Goal: Task Accomplishment & Management: Complete application form

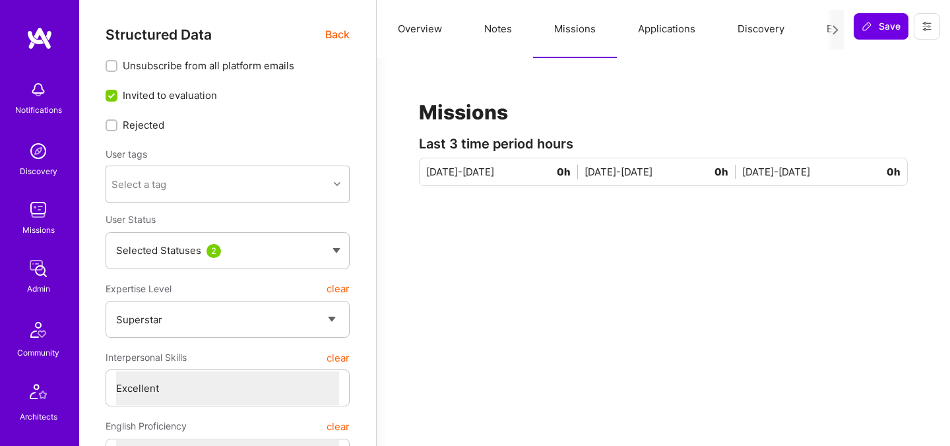
select select "7"
select select "US"
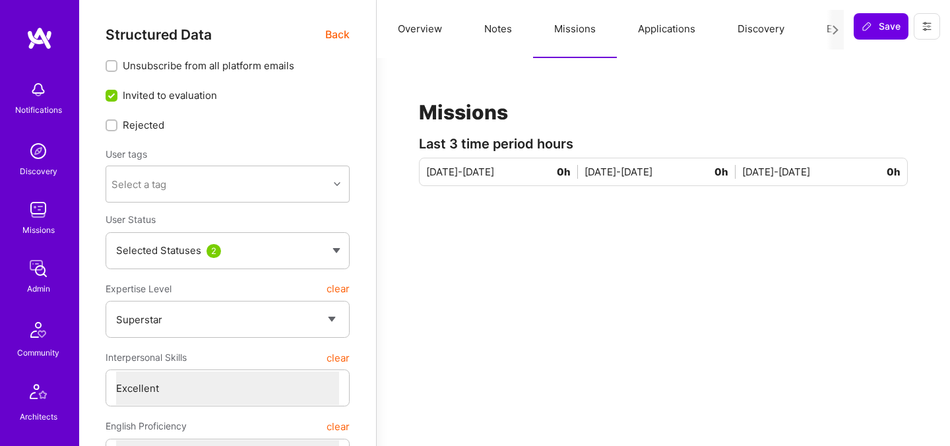
select select "Right Now"
click at [832, 28] on icon at bounding box center [836, 30] width 10 height 10
click at [828, 28] on div at bounding box center [835, 30] width 17 height 40
click at [822, 28] on button "Evaluation" at bounding box center [851, 29] width 90 height 58
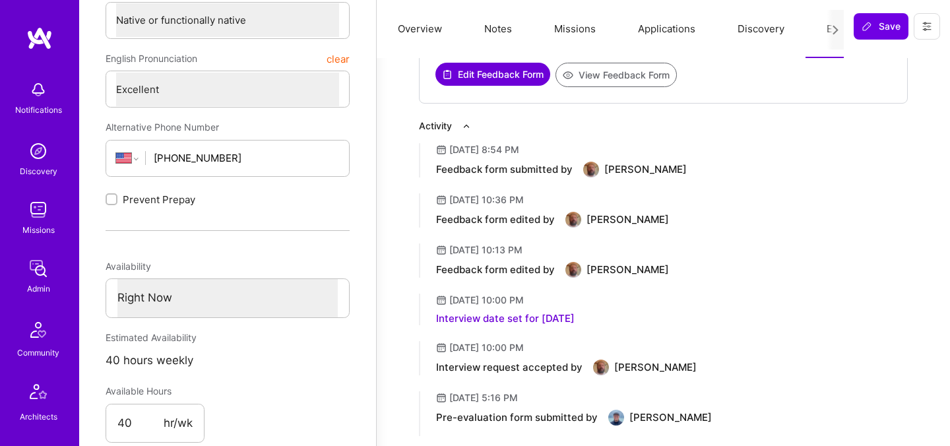
scroll to position [442, 0]
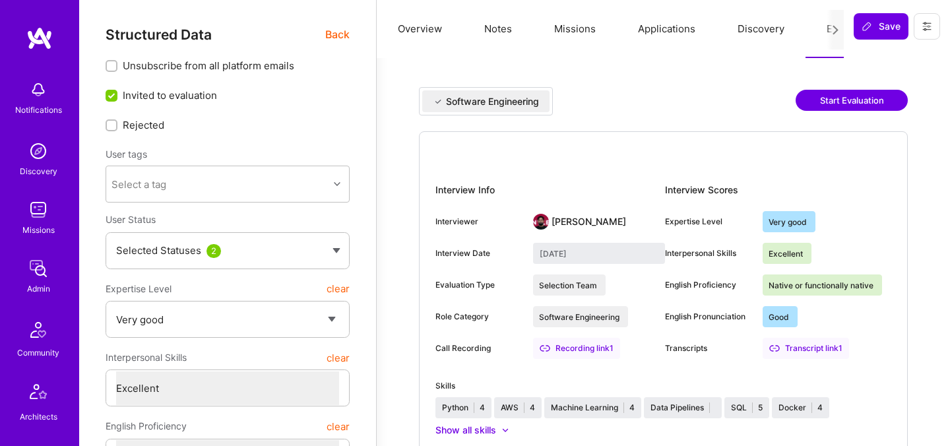
select select "5"
select select "7"
select select "6"
select select "PL"
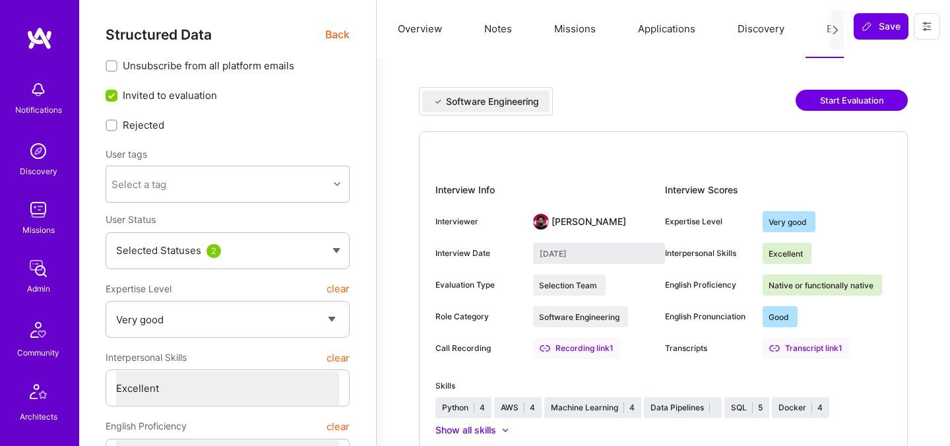
select select "Right Now"
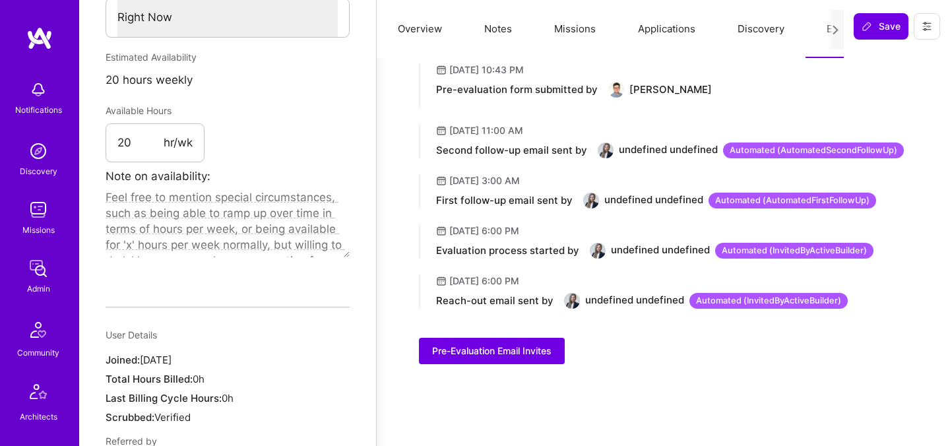
scroll to position [719, 0]
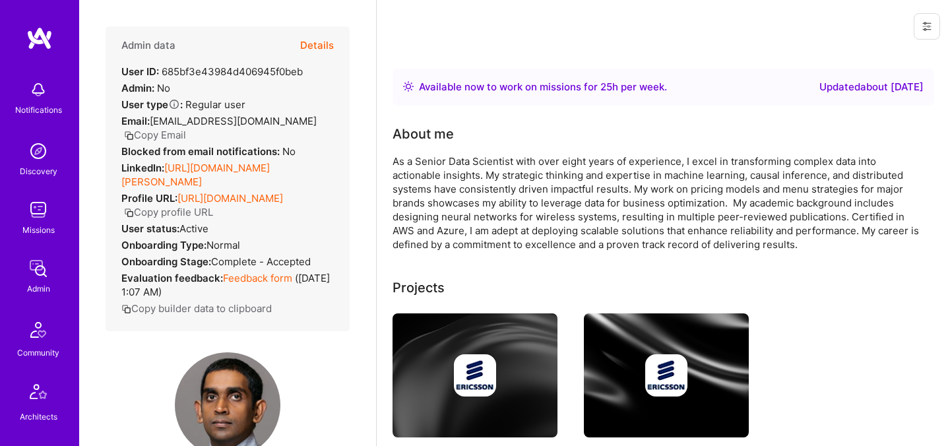
click at [312, 47] on button "Details" at bounding box center [317, 45] width 34 height 38
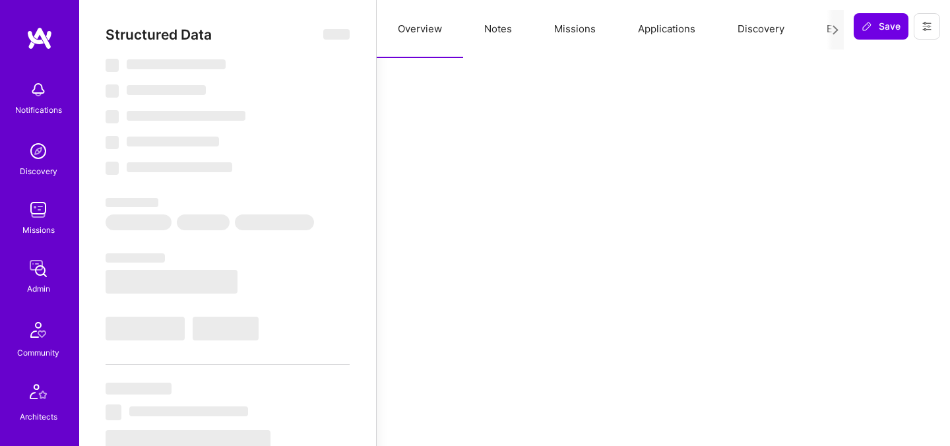
select select "Right Now"
select select "5"
select select "4"
select select "6"
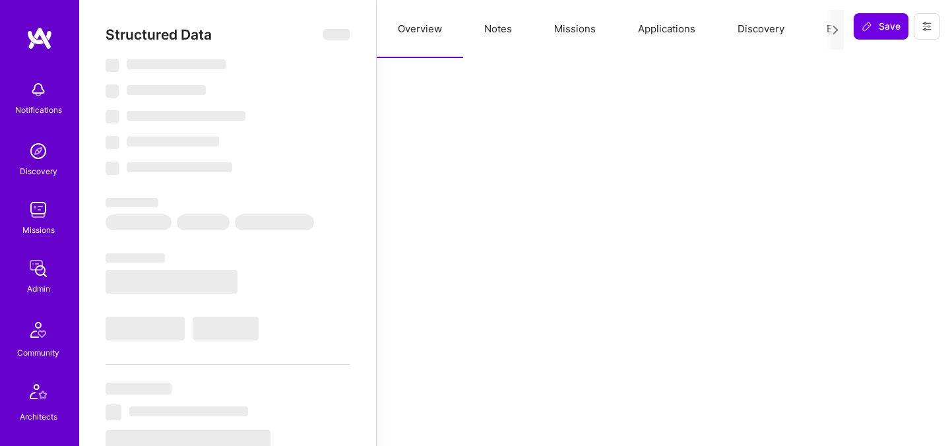
select select "CA"
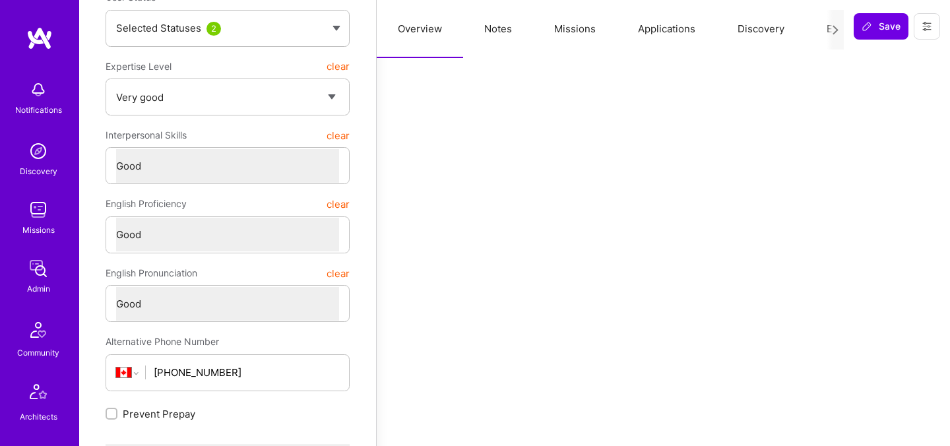
scroll to position [125, 0]
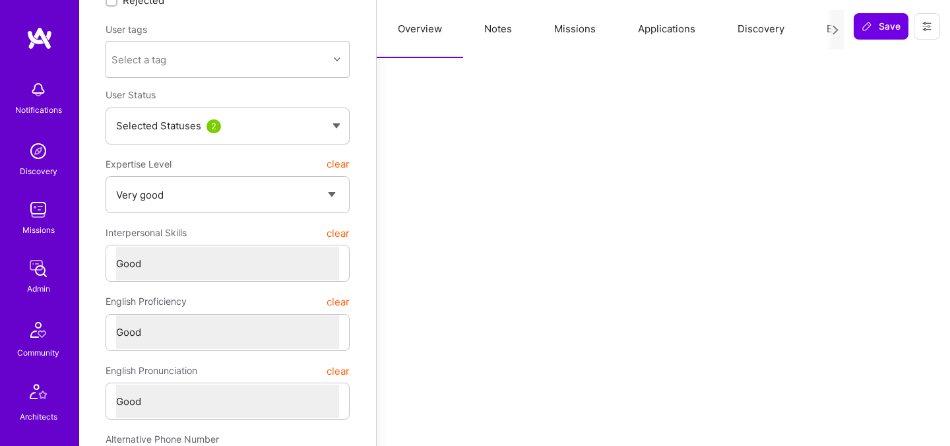
click at [820, 34] on button "Evaluation" at bounding box center [851, 29] width 90 height 58
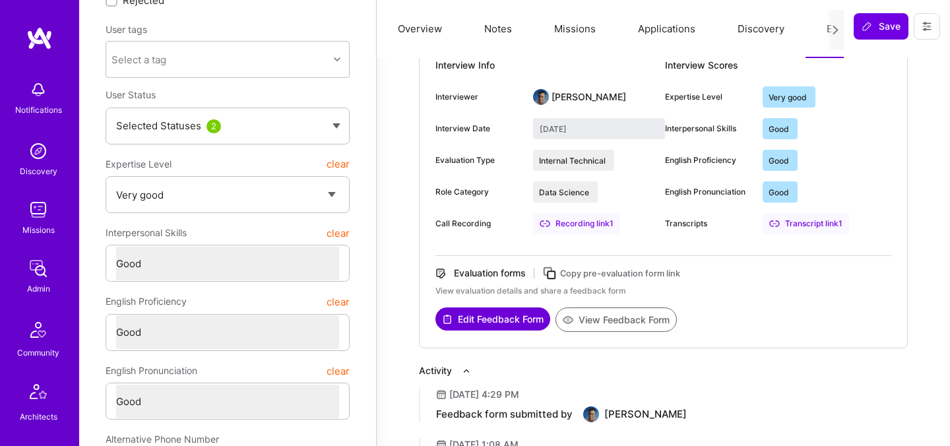
scroll to position [0, 0]
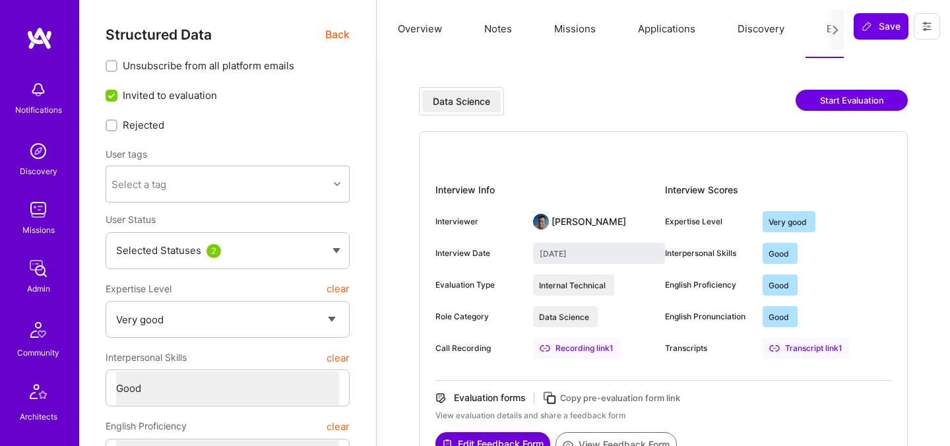
click at [330, 30] on span "Back" at bounding box center [337, 34] width 24 height 17
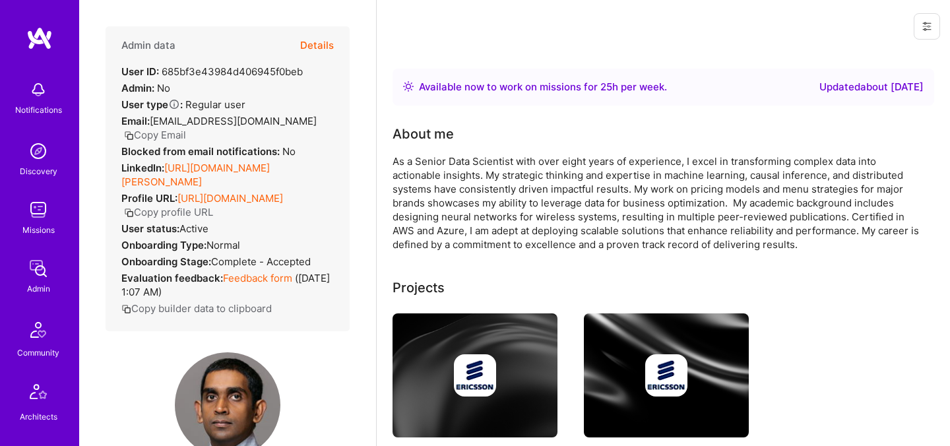
click at [313, 47] on button "Details" at bounding box center [317, 45] width 34 height 38
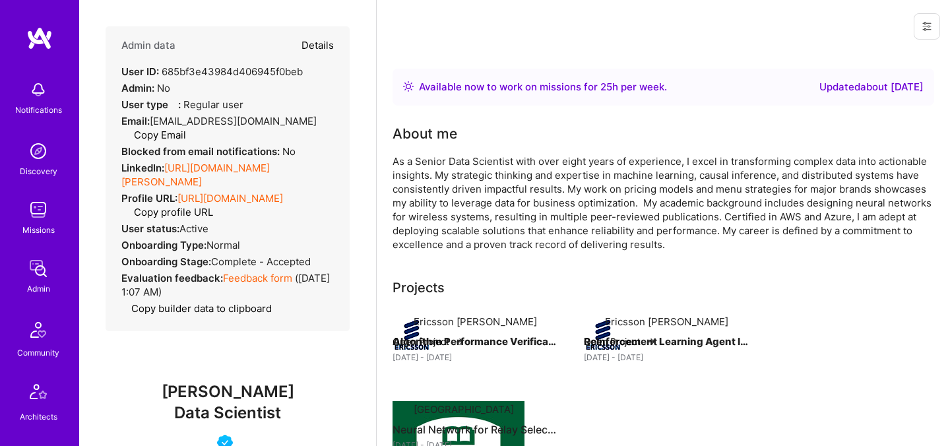
type textarea "x"
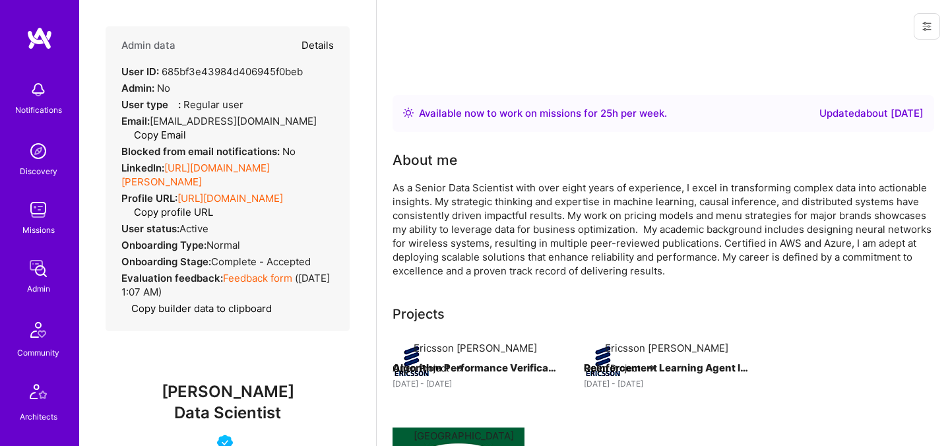
select select "5"
select select "4"
select select "6"
select select "CA"
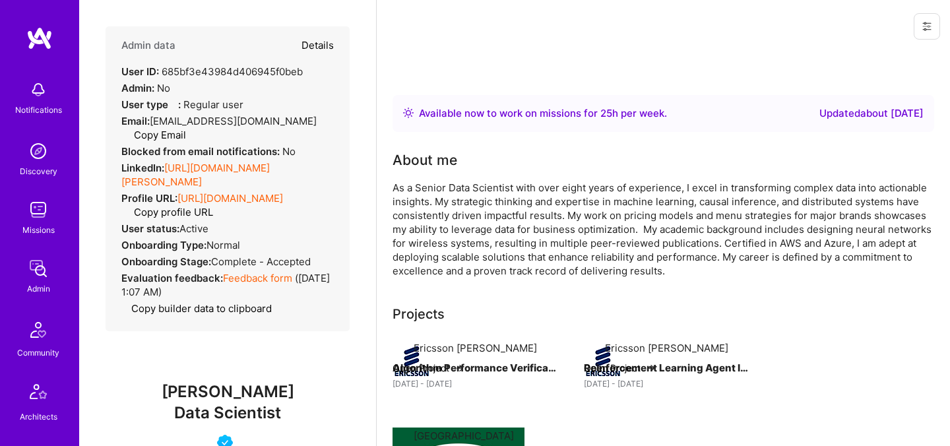
select select "Right Now"
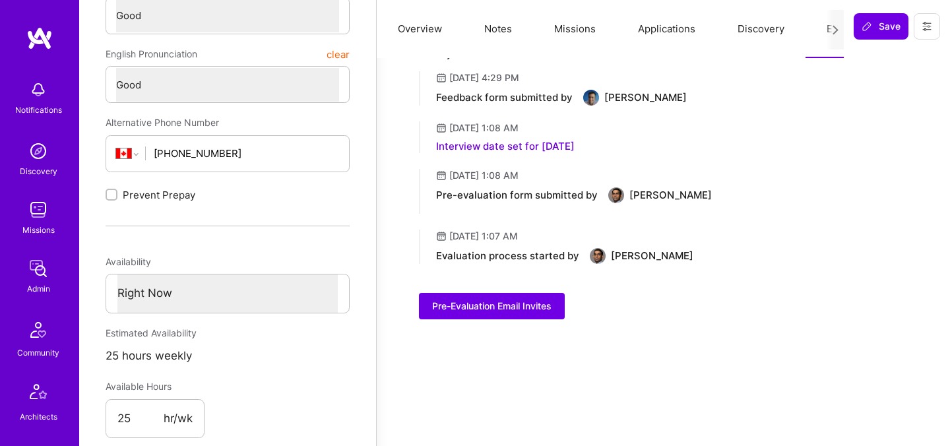
scroll to position [446, 0]
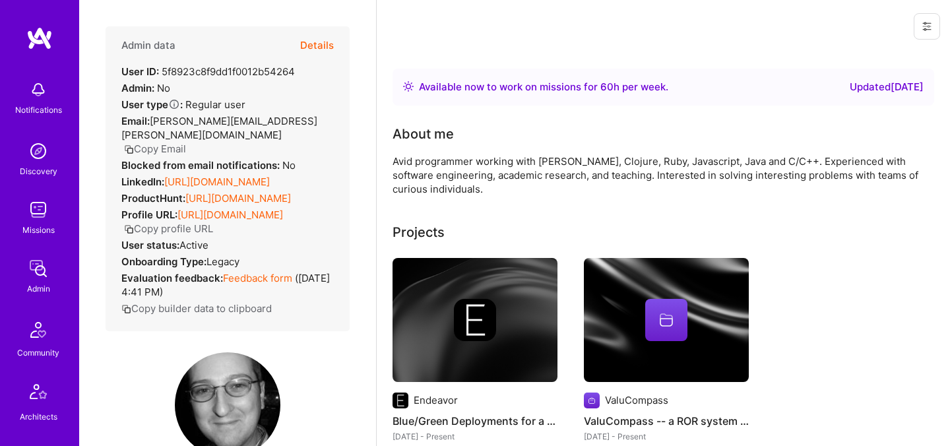
click at [322, 46] on button "Details" at bounding box center [317, 45] width 34 height 38
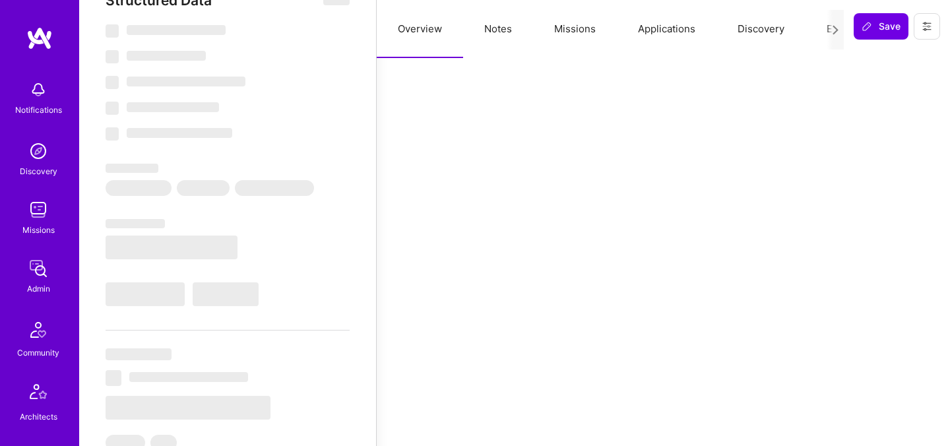
select select "Right Now"
select select "5"
select select "4"
select select "7"
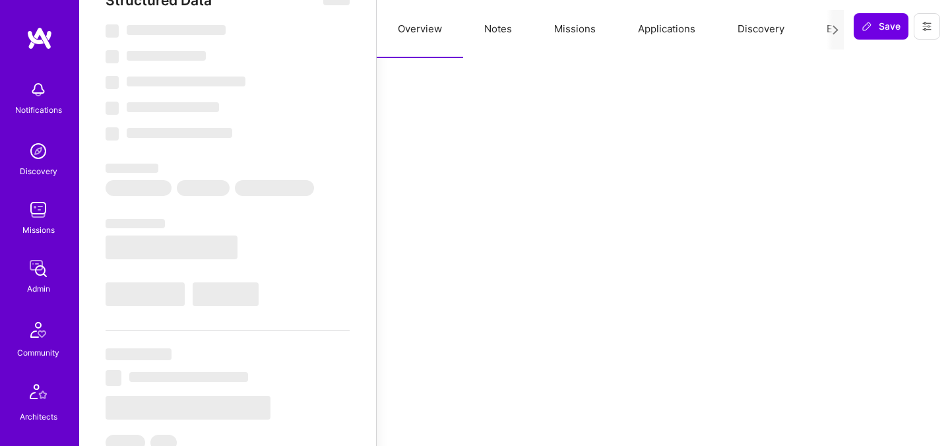
select select "US"
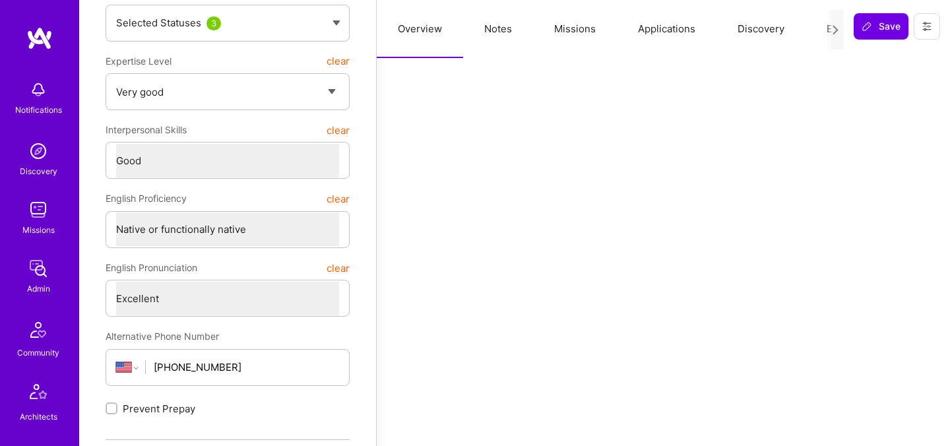
scroll to position [109, 0]
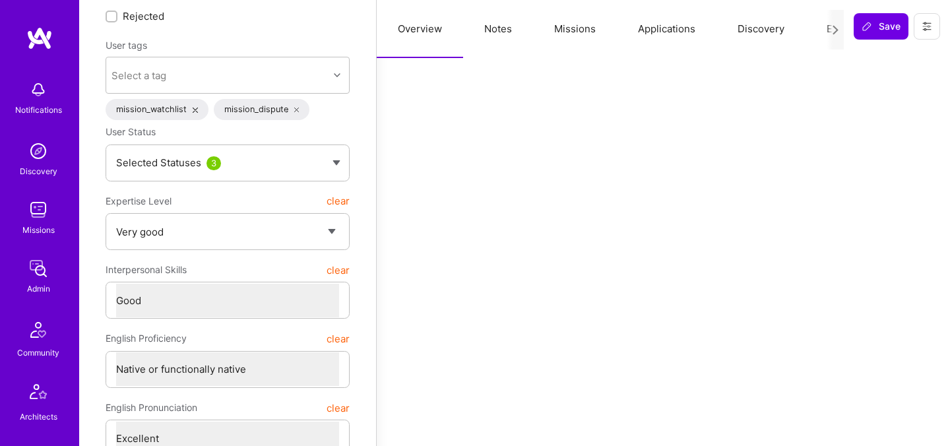
click at [813, 28] on button "Evaluation" at bounding box center [851, 29] width 90 height 58
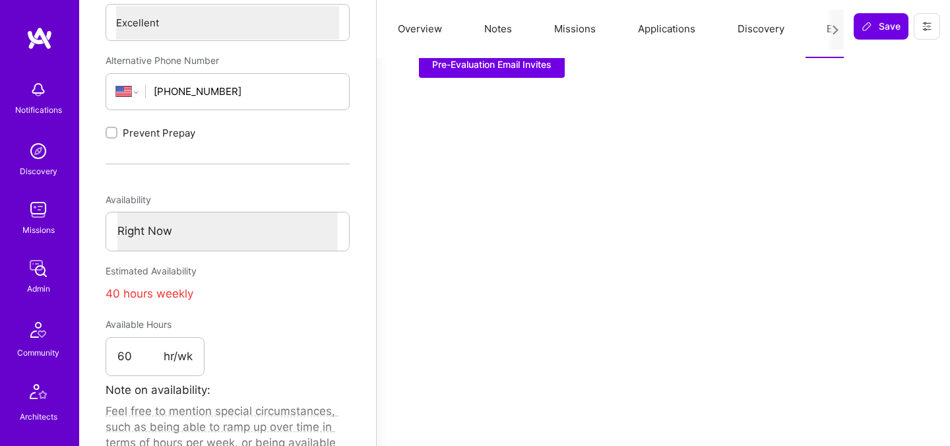
scroll to position [532, 0]
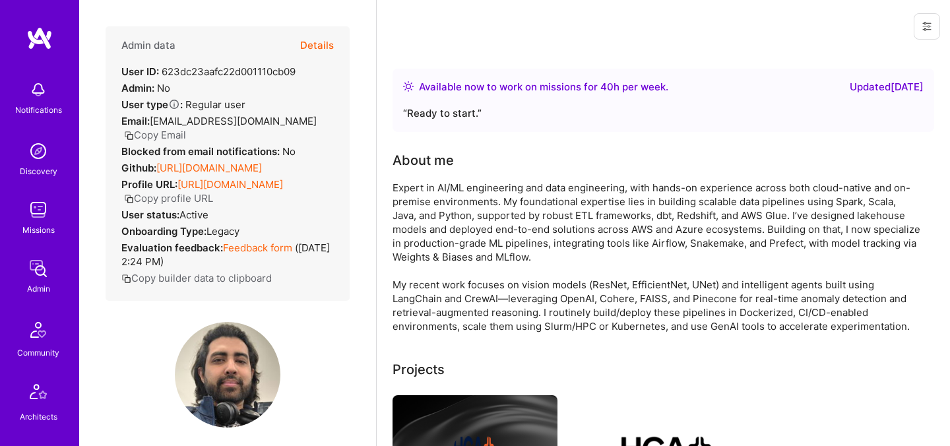
click at [313, 48] on button "Details" at bounding box center [317, 45] width 34 height 38
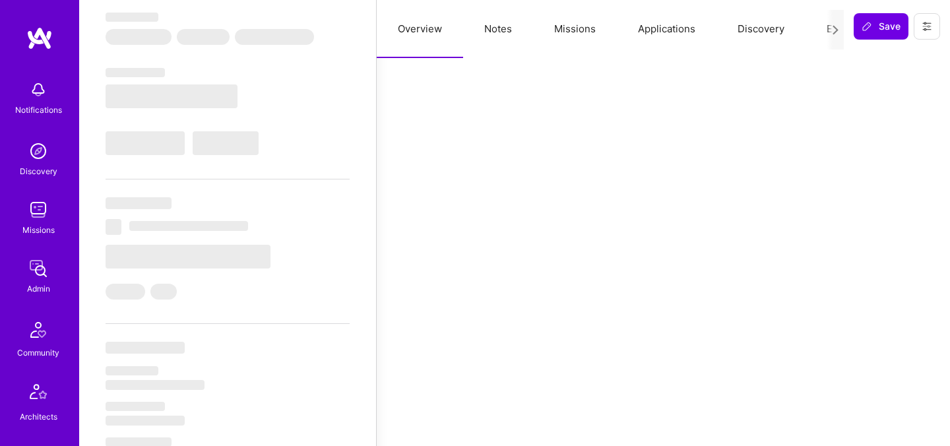
select select "Right Now"
select select "5"
select select "7"
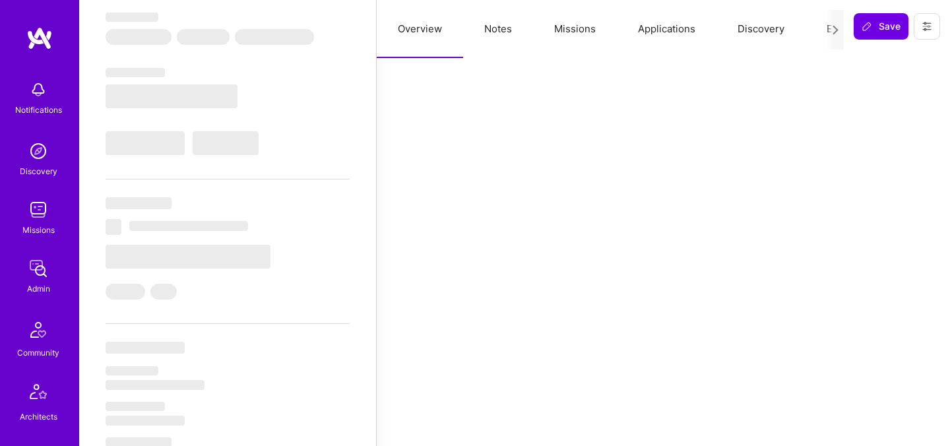
select select "CA"
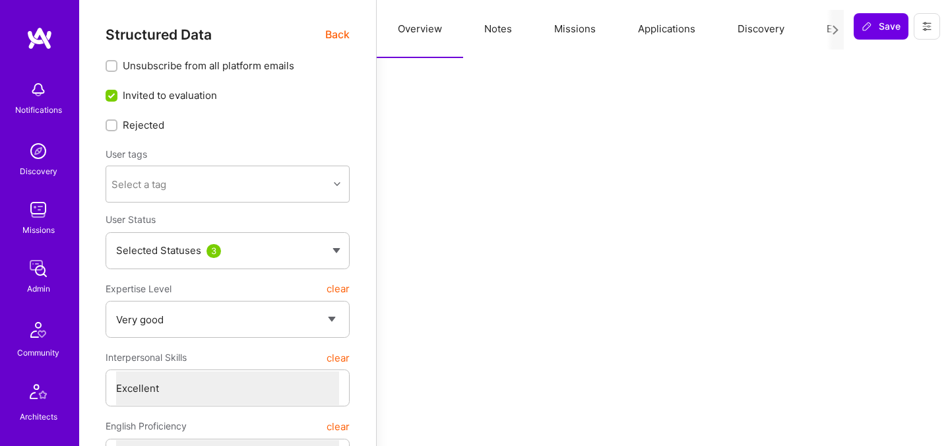
click at [592, 23] on button "Missions" at bounding box center [575, 29] width 84 height 58
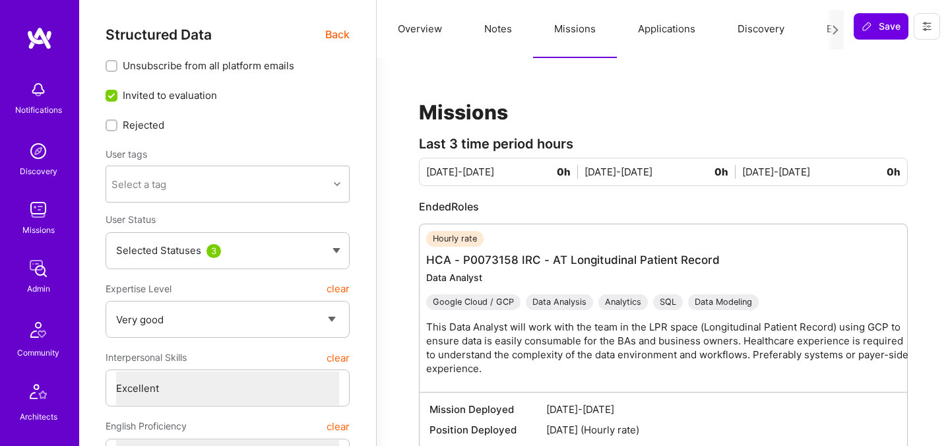
click at [817, 37] on button "Evaluation" at bounding box center [851, 29] width 90 height 58
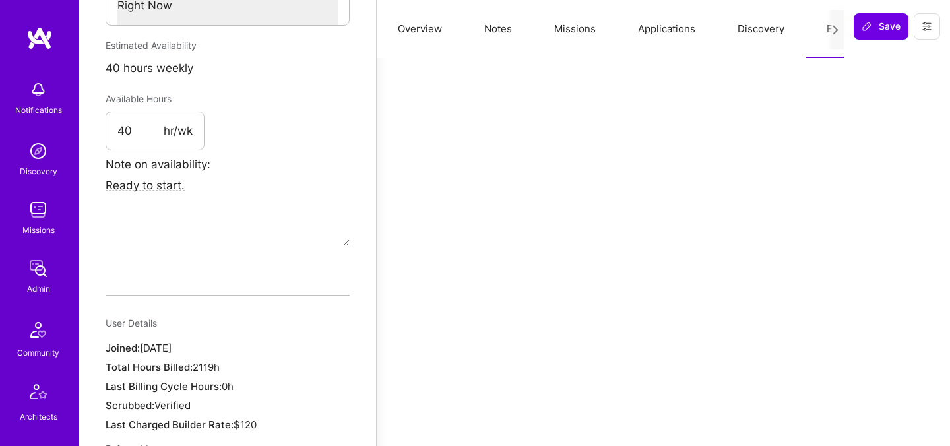
scroll to position [731, 0]
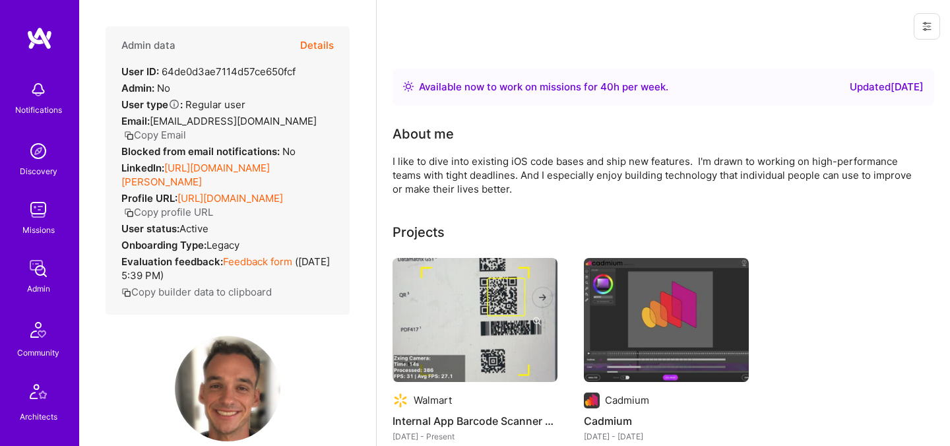
click at [321, 49] on button "Details" at bounding box center [317, 45] width 34 height 38
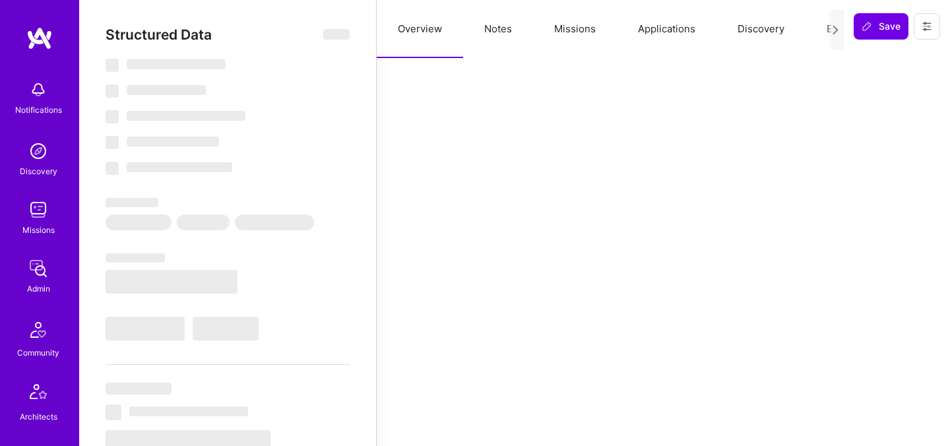
select select "Right Now"
select select "5"
select select "7"
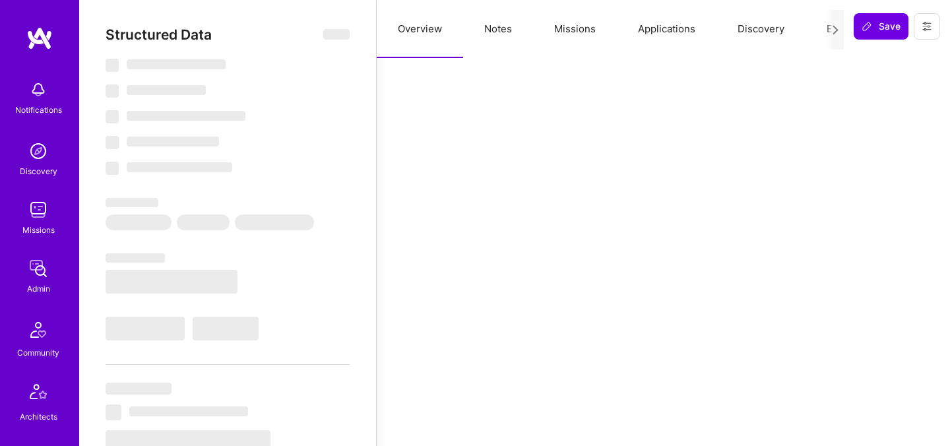
select select "US"
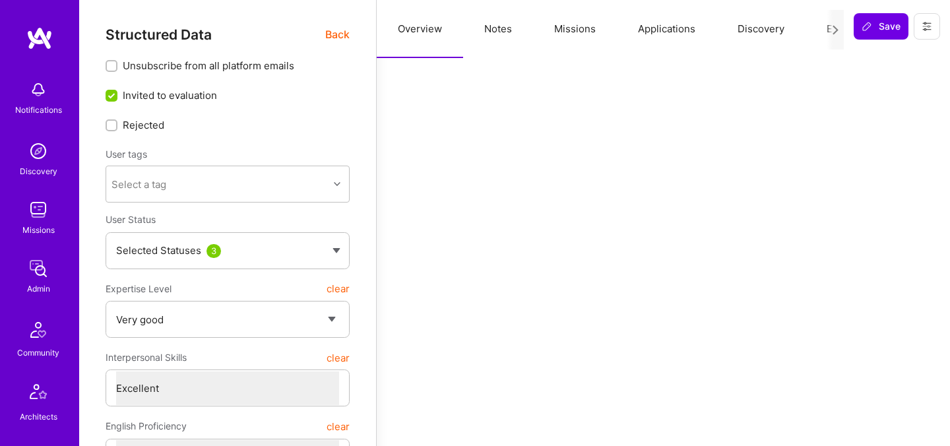
click at [589, 27] on button "Missions" at bounding box center [575, 29] width 84 height 58
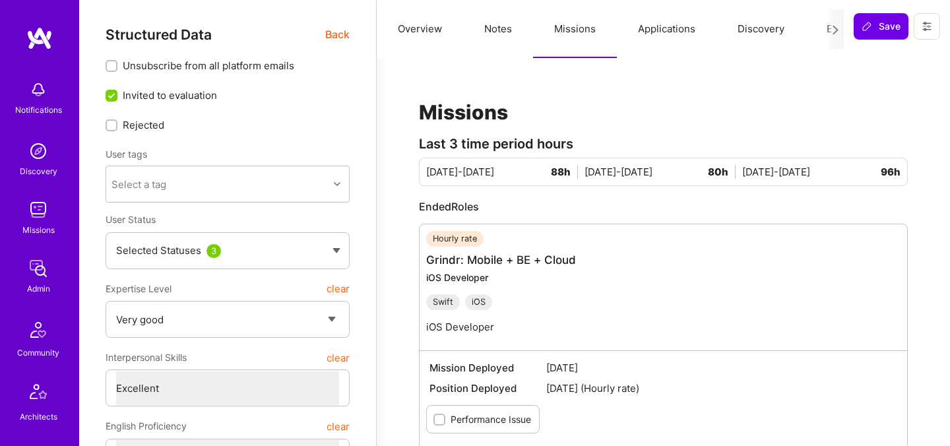
click at [822, 30] on button "Evaluation" at bounding box center [851, 29] width 90 height 58
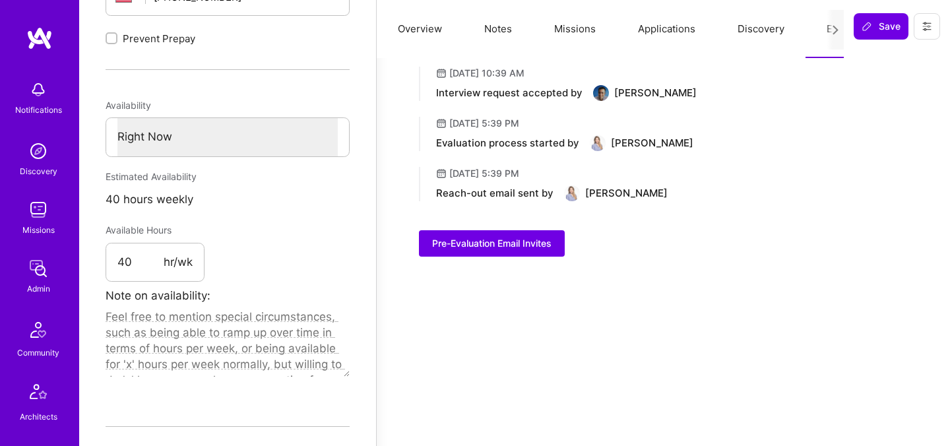
scroll to position [601, 0]
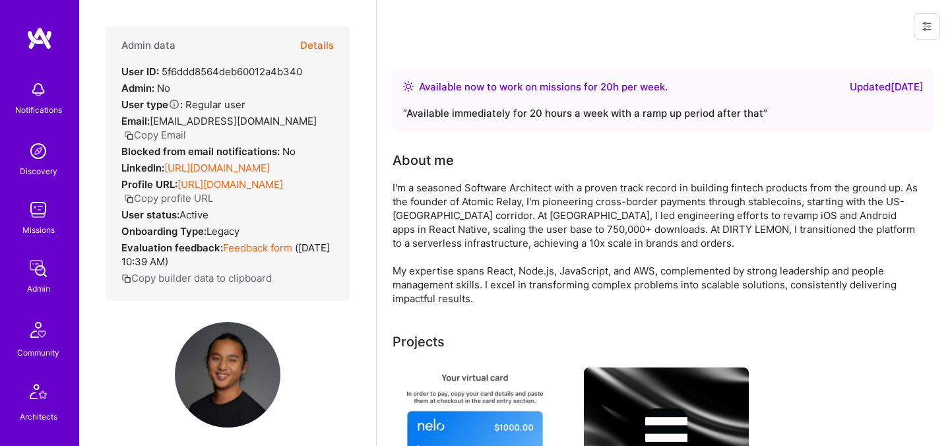
click at [319, 50] on button "Details" at bounding box center [317, 45] width 34 height 38
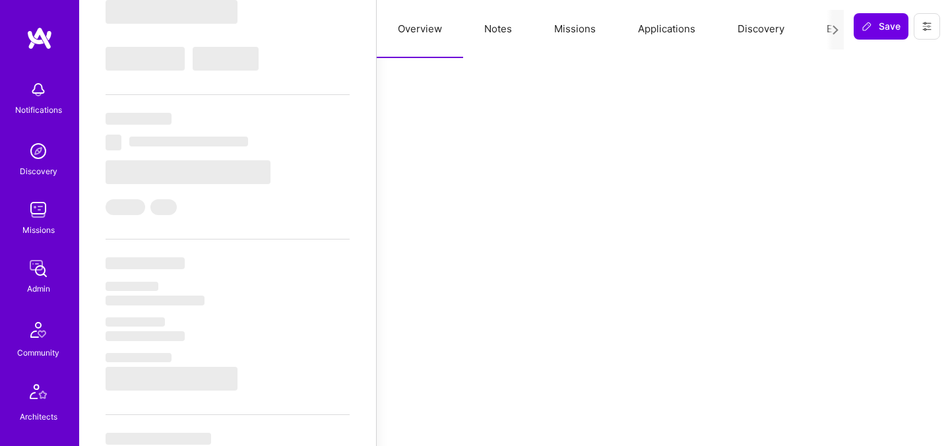
select select "Right Now"
select select "5"
select select "4"
select select "7"
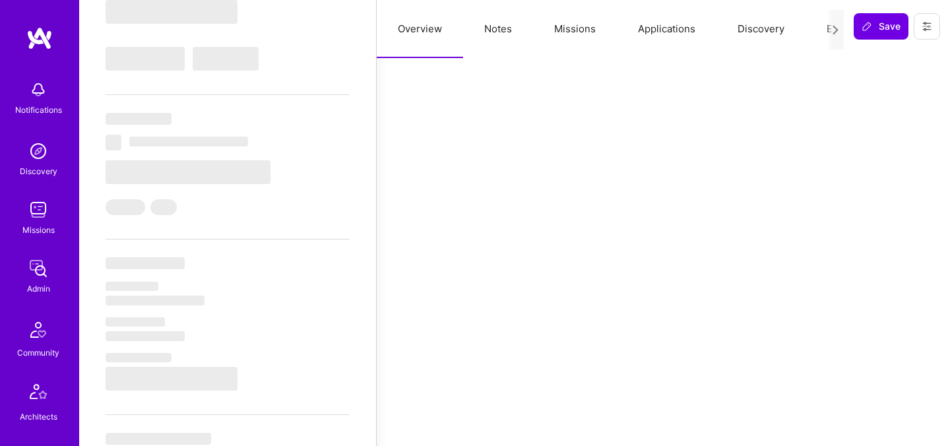
select select "US"
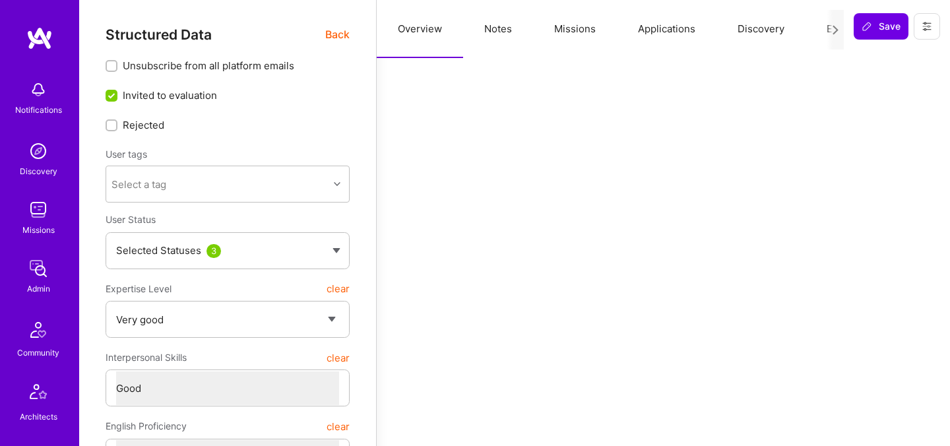
click at [601, 39] on button "Missions" at bounding box center [575, 29] width 84 height 58
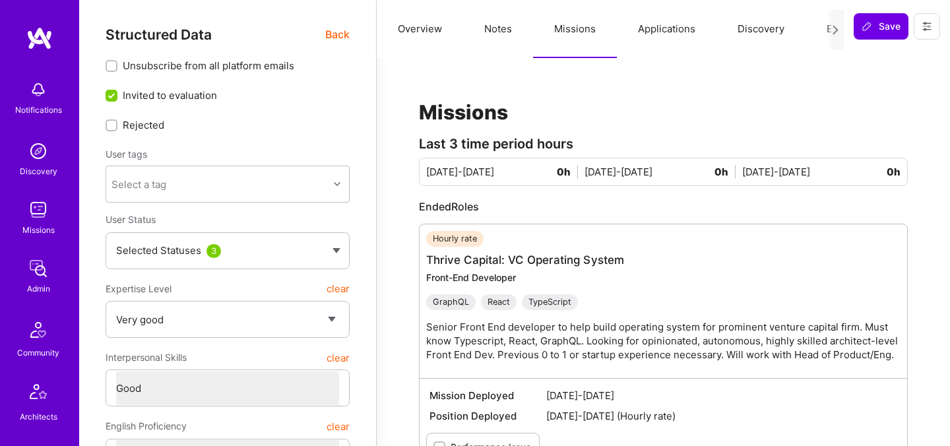
click at [829, 30] on div at bounding box center [835, 30] width 17 height 40
click at [822, 29] on button "Evaluation" at bounding box center [851, 29] width 90 height 58
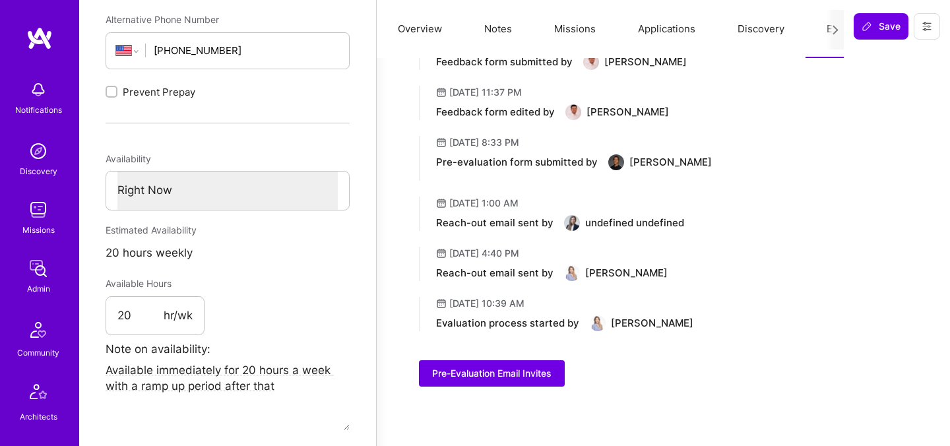
scroll to position [547, 0]
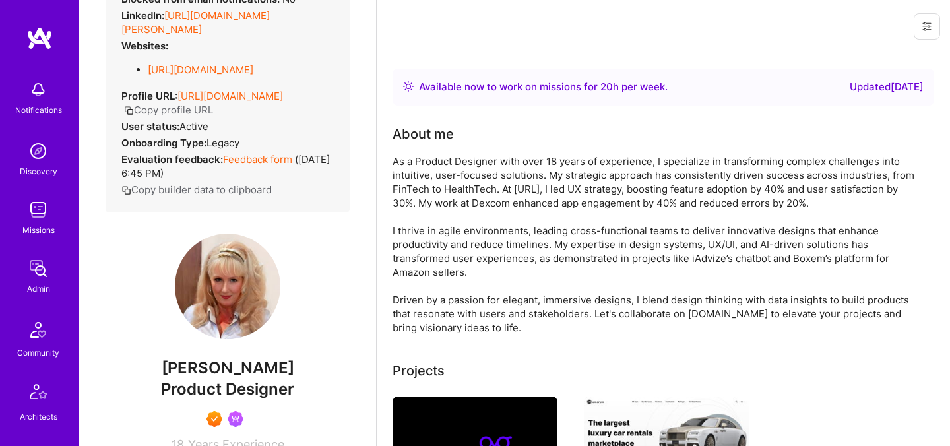
scroll to position [170, 0]
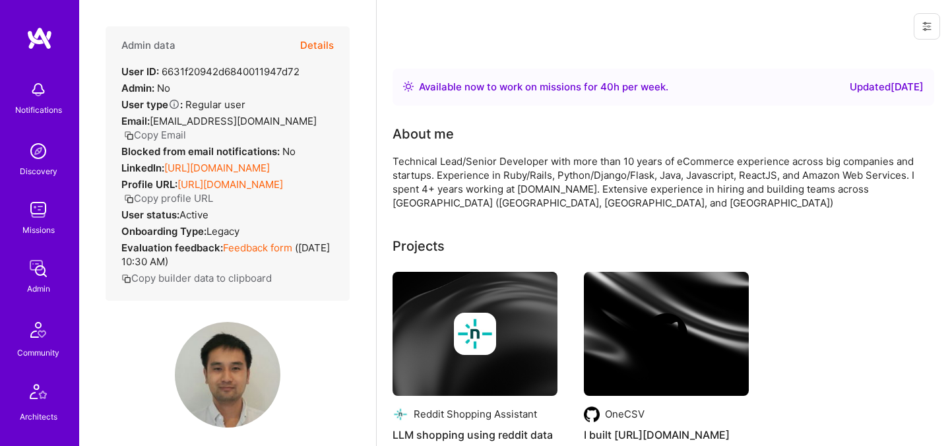
click at [327, 42] on button "Details" at bounding box center [317, 45] width 34 height 38
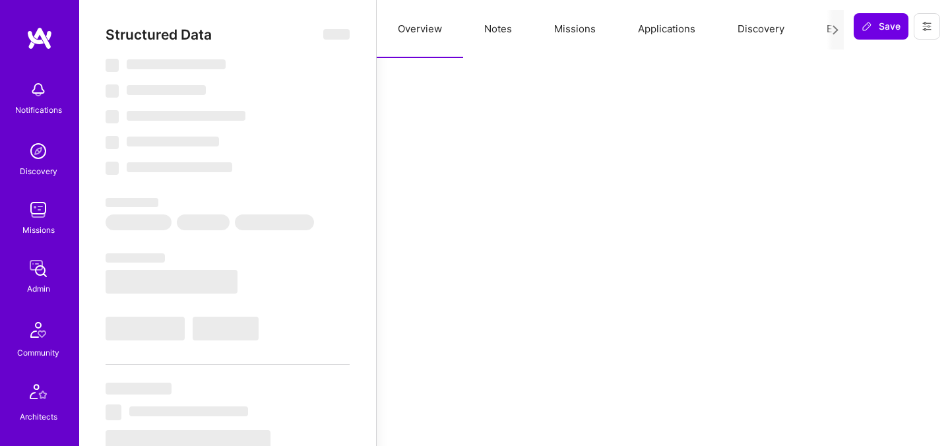
select select "Right Now"
select select "5"
select select "7"
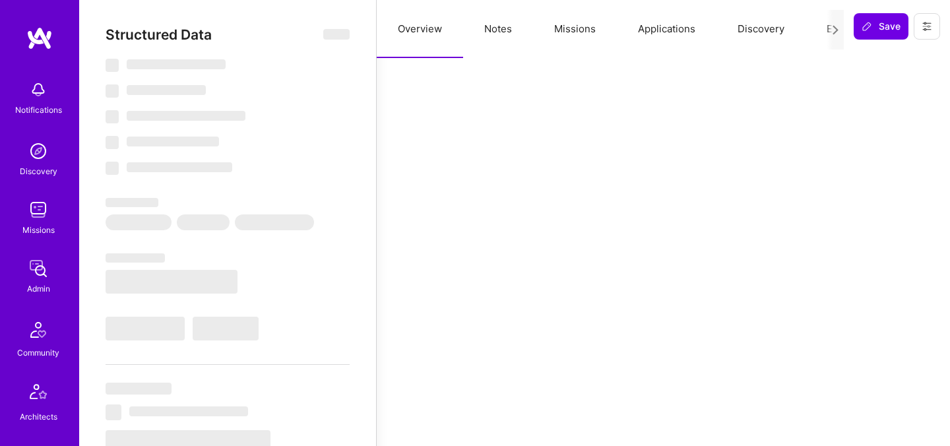
select select "US"
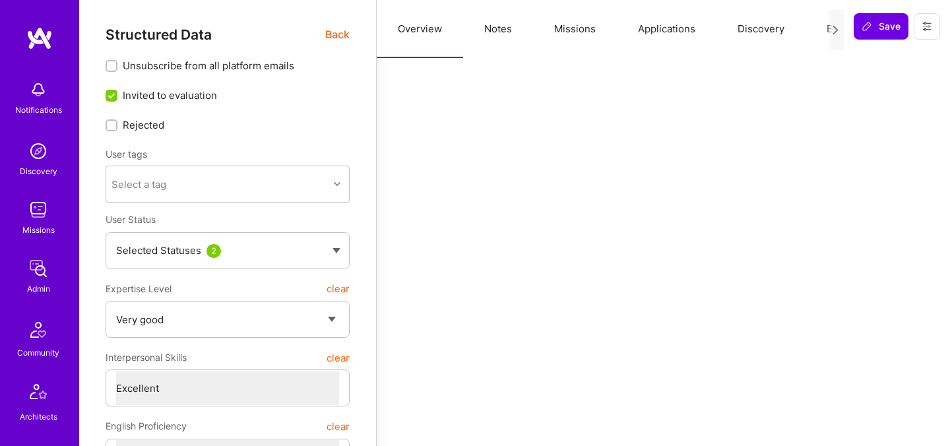
click at [338, 36] on span "Back" at bounding box center [337, 34] width 24 height 17
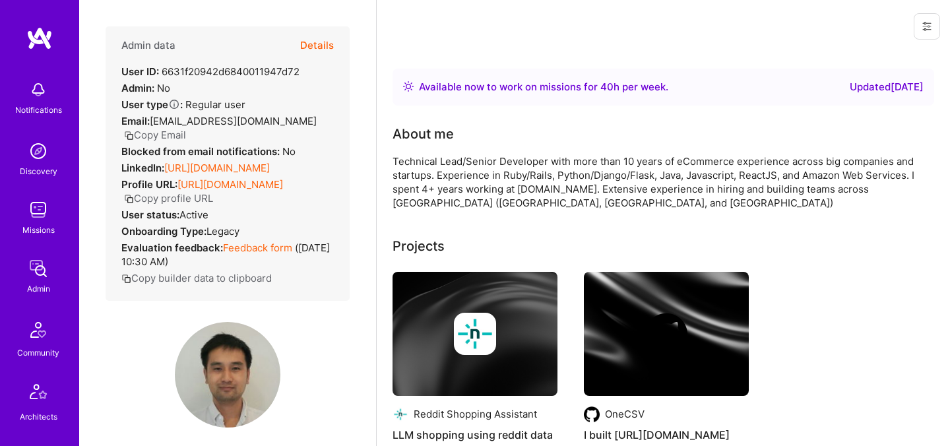
click at [323, 50] on button "Details" at bounding box center [317, 45] width 34 height 38
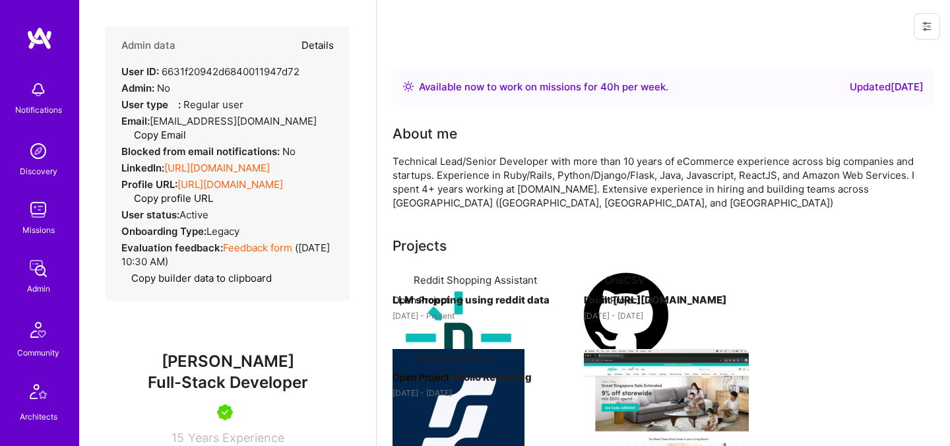
type textarea "x"
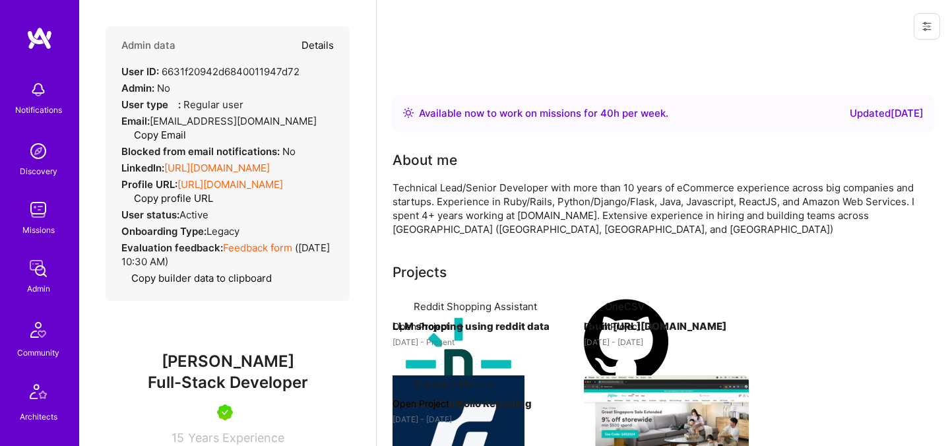
select select "5"
select select "7"
select select "US"
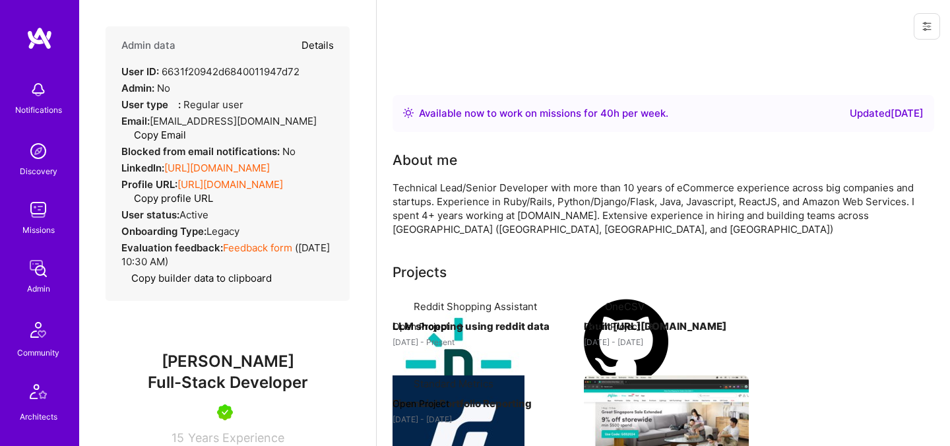
select select "Right Now"
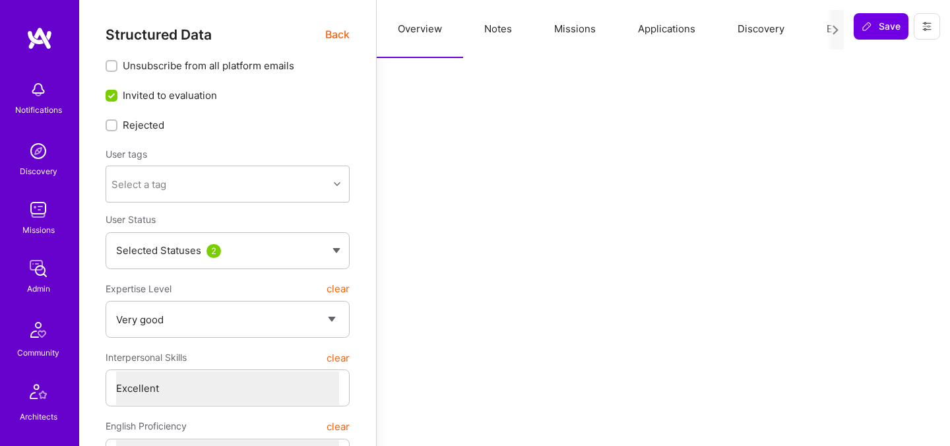
click at [596, 38] on button "Missions" at bounding box center [575, 29] width 84 height 58
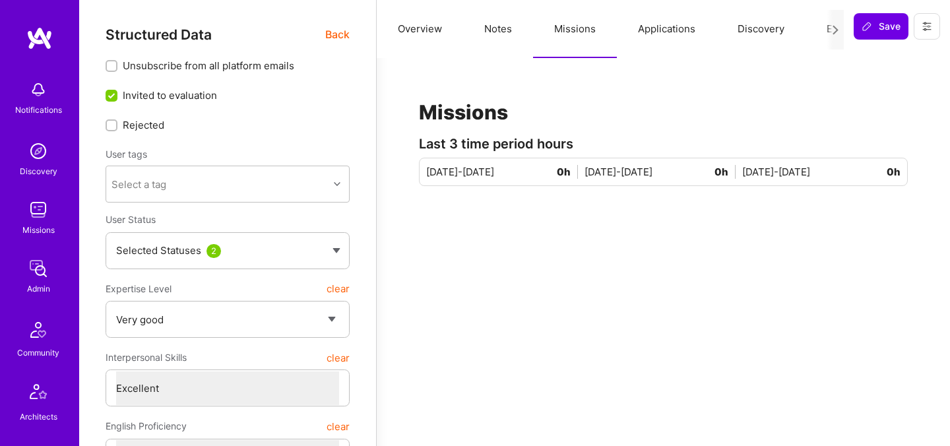
click at [829, 29] on div at bounding box center [835, 30] width 17 height 40
click at [820, 30] on button "Evaluation" at bounding box center [851, 29] width 90 height 58
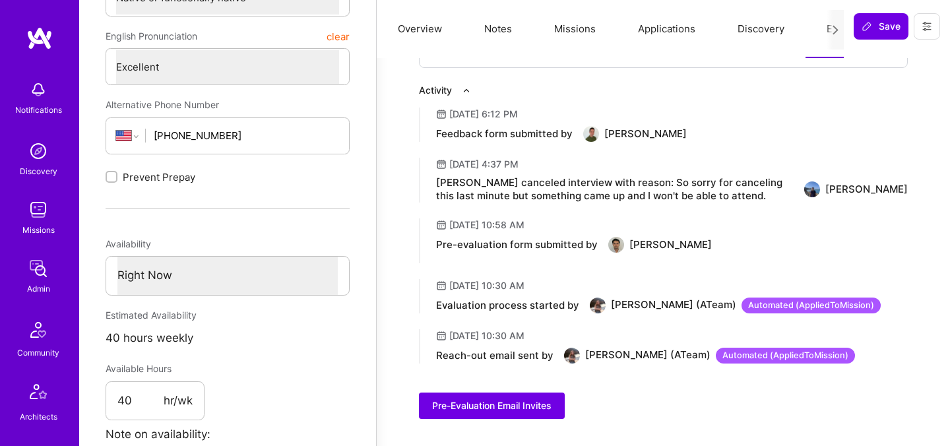
scroll to position [460, 0]
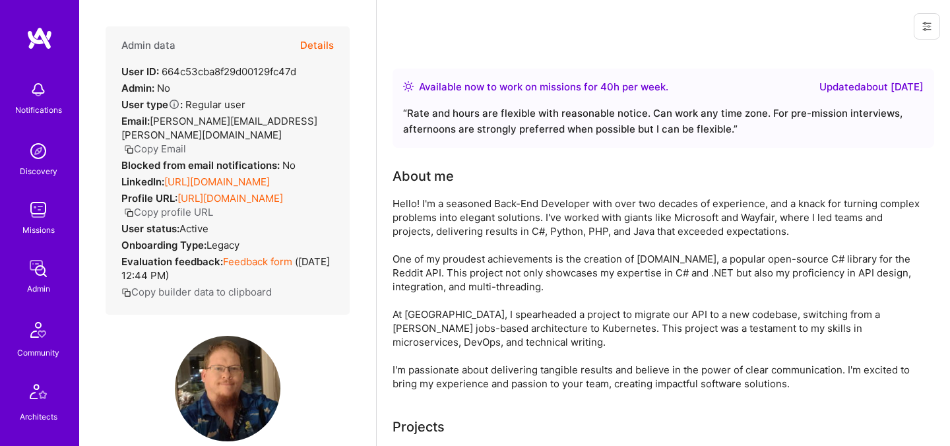
click at [310, 48] on button "Details" at bounding box center [317, 45] width 34 height 38
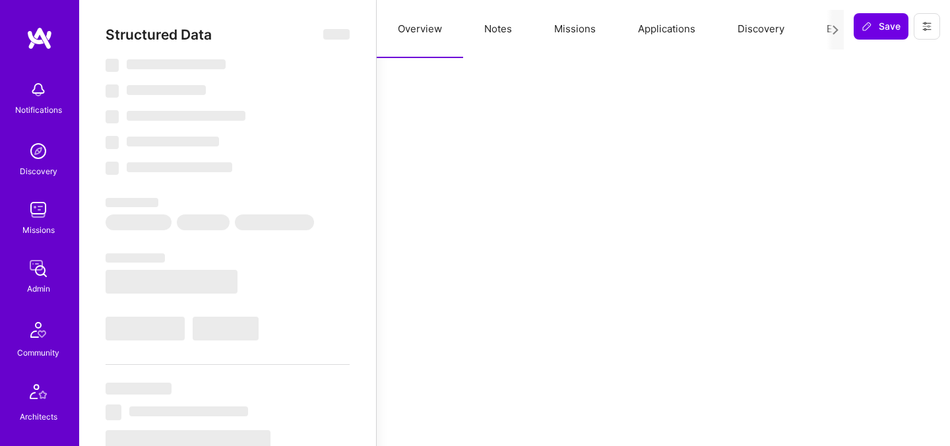
select select "Right Now"
select select "5"
select select "4"
select select "7"
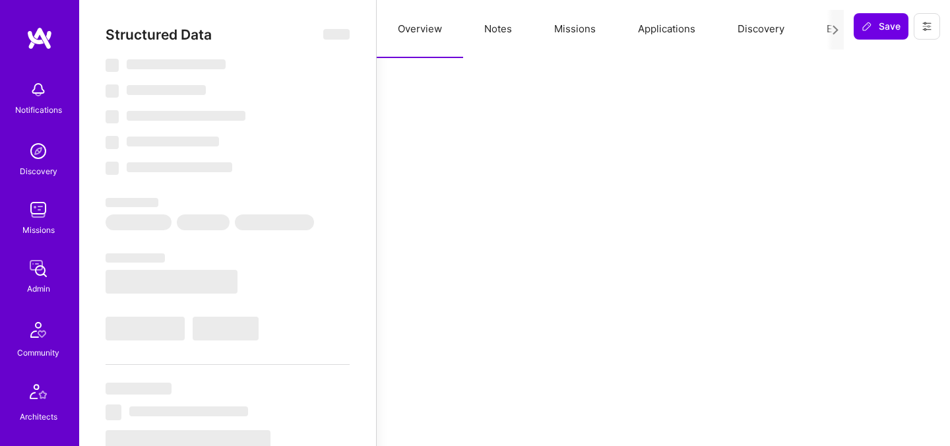
select select "US"
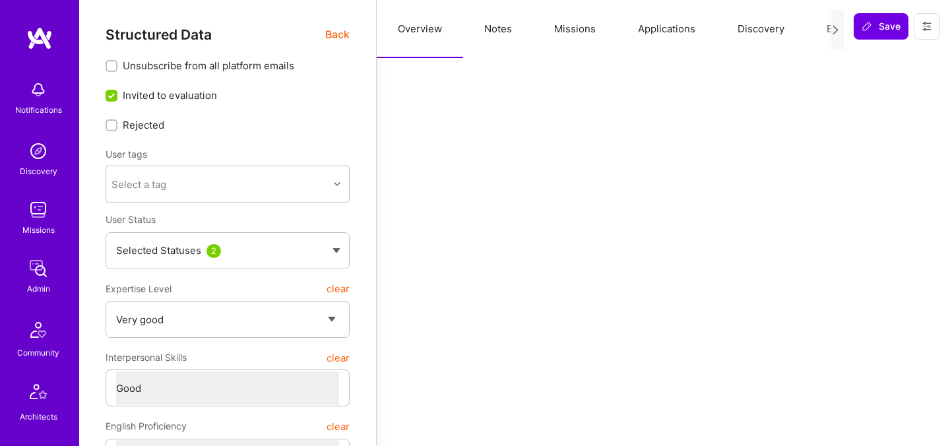
click at [568, 30] on button "Missions" at bounding box center [575, 29] width 84 height 58
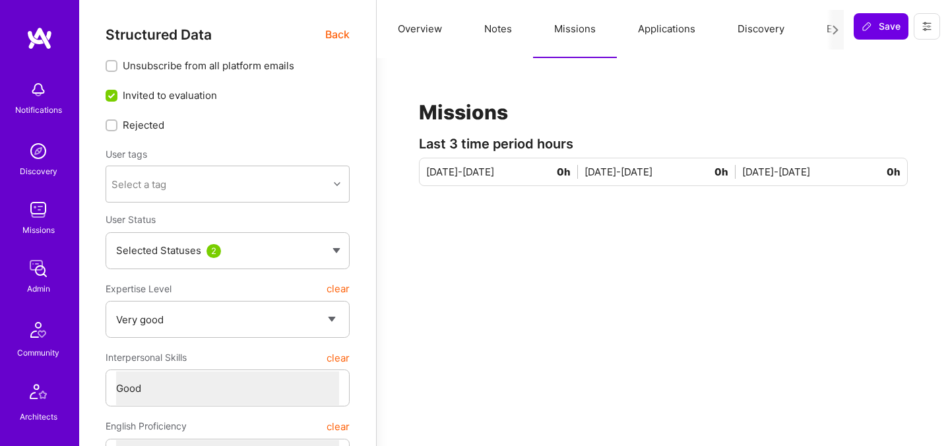
click at [816, 32] on button "Evaluation" at bounding box center [851, 29] width 90 height 58
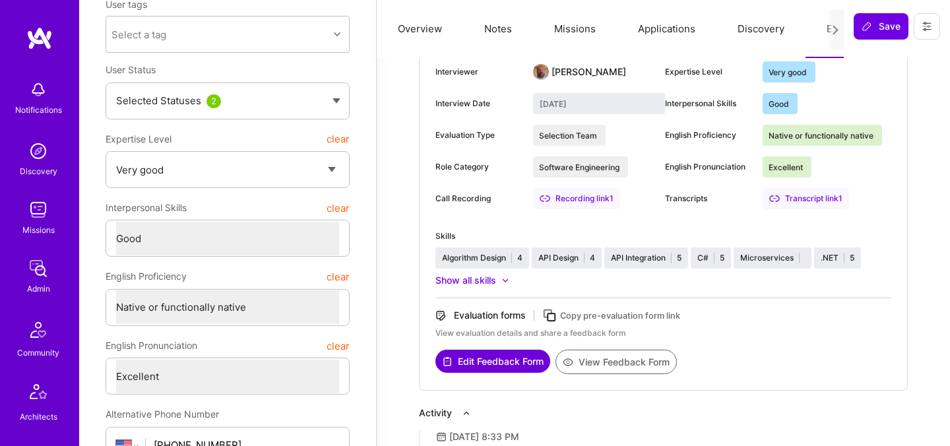
scroll to position [123, 0]
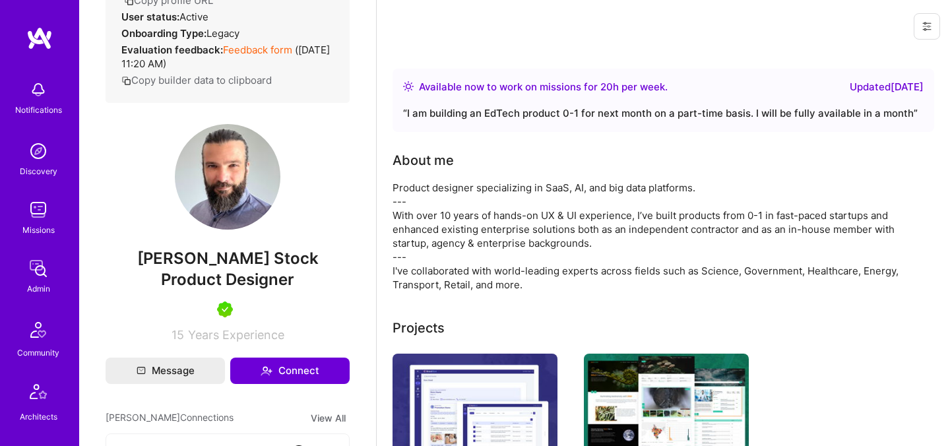
scroll to position [263, 0]
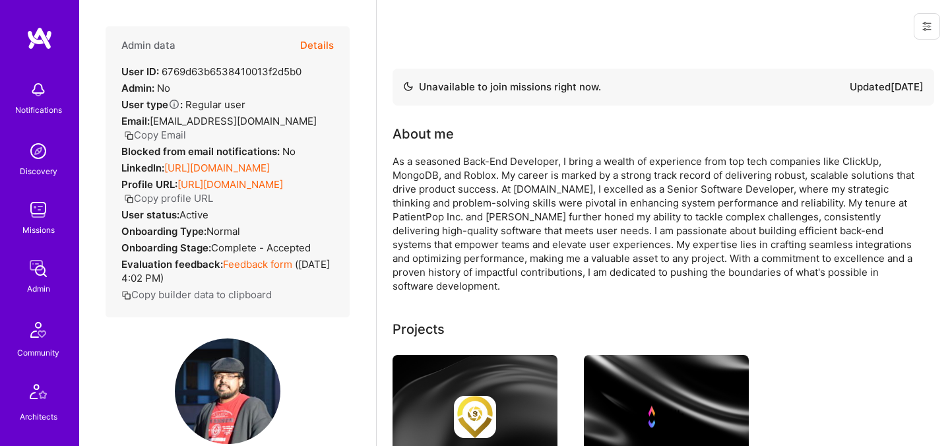
click at [321, 38] on button "Details" at bounding box center [317, 45] width 34 height 38
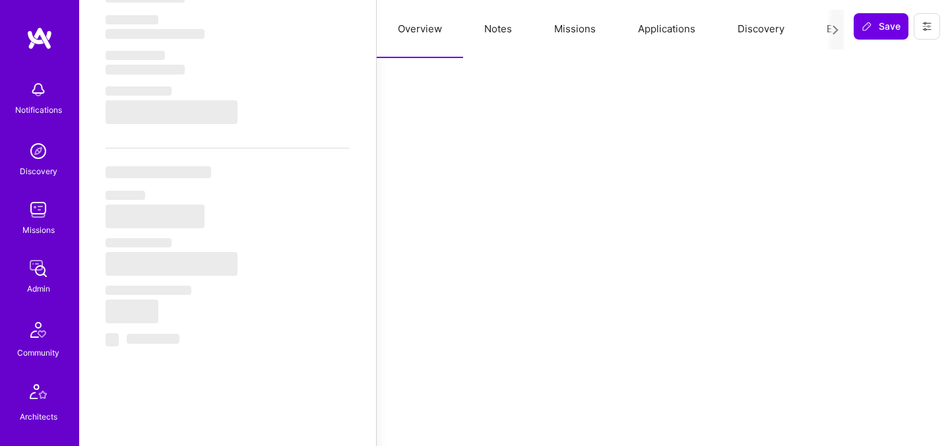
scroll to position [1096, 0]
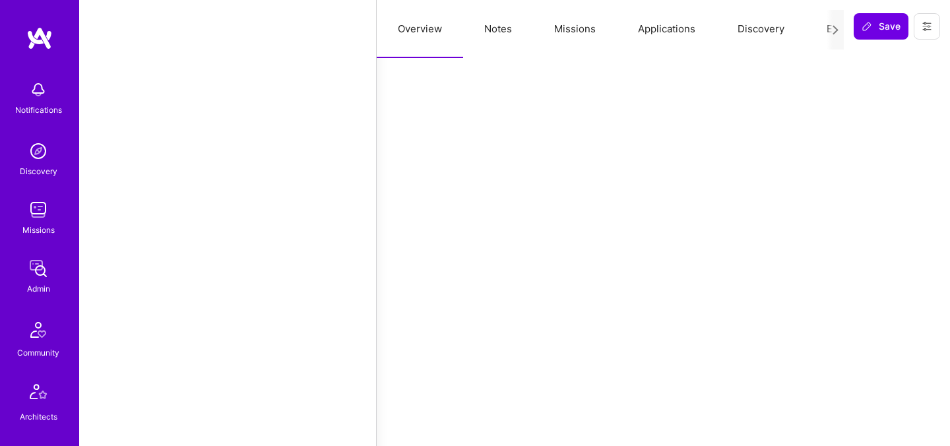
select select "Not Available"
select select "1 Month"
select select "5"
select select "7"
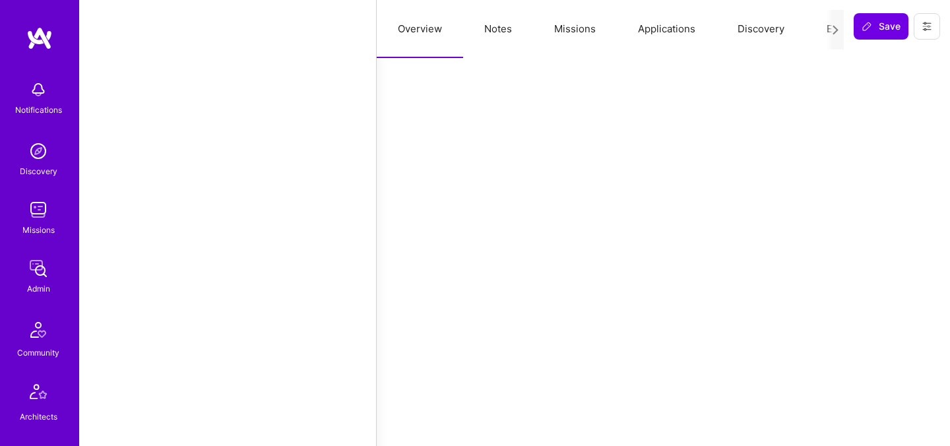
select select "7"
select select "US"
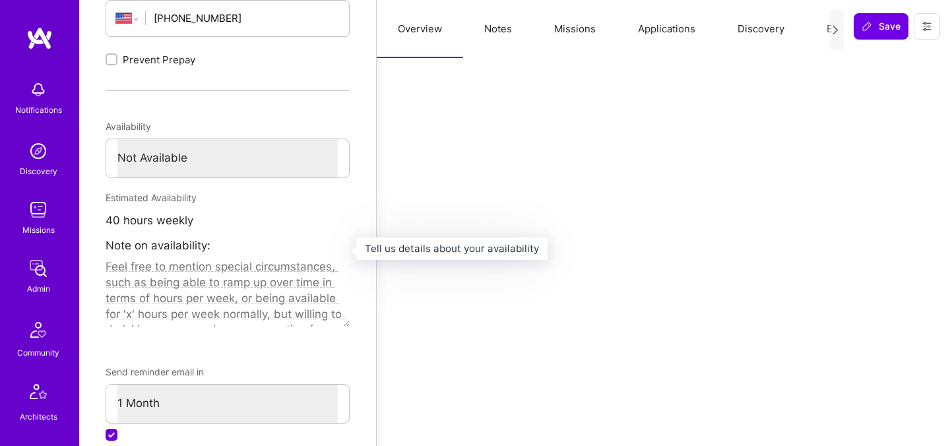
scroll to position [110, 0]
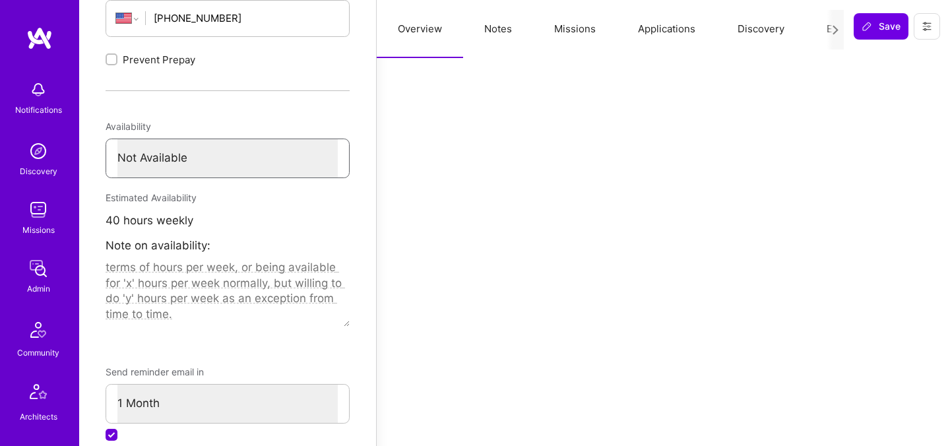
click at [211, 152] on select "Select... Right Now Future Date Not Available" at bounding box center [227, 158] width 220 height 38
click at [117, 139] on select "Select... Right Now Future Date Not Available" at bounding box center [227, 158] width 220 height 38
click at [215, 163] on select "Select... Right Now Future Date Not Available" at bounding box center [227, 158] width 220 height 38
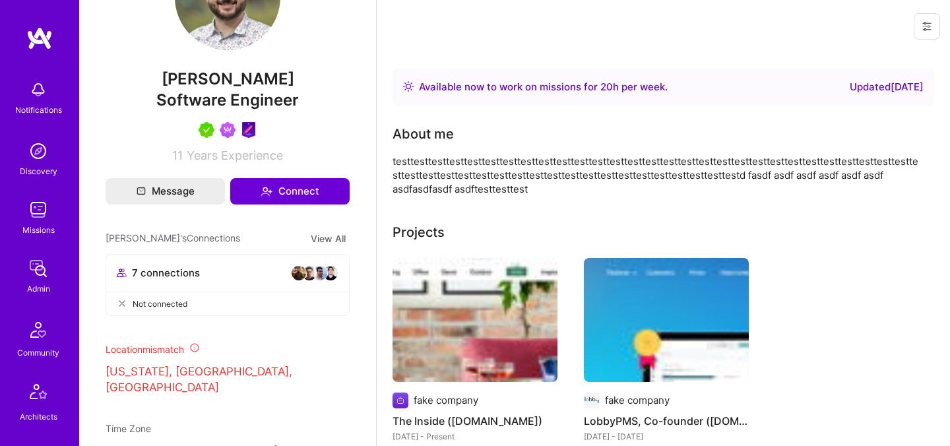
scroll to position [446, 0]
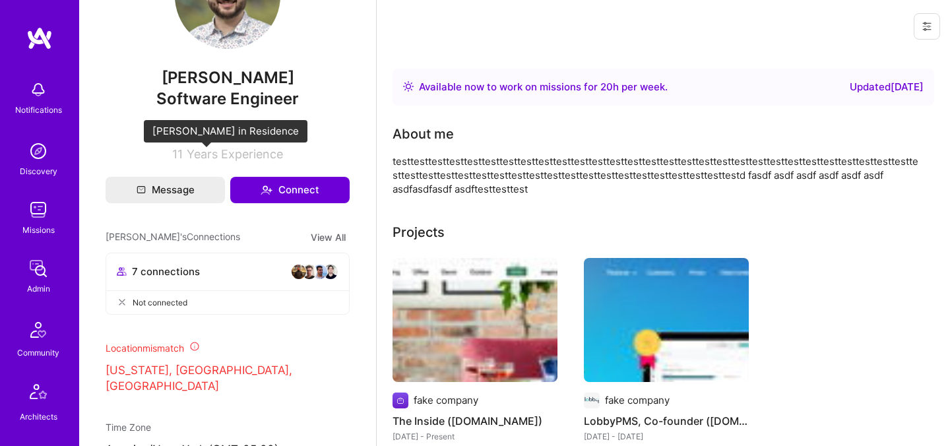
click at [213, 137] on img at bounding box center [207, 129] width 16 height 16
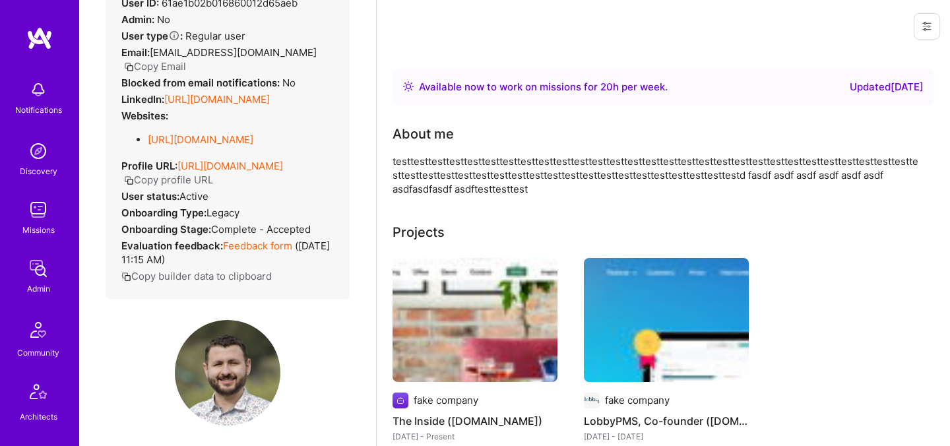
scroll to position [0, 0]
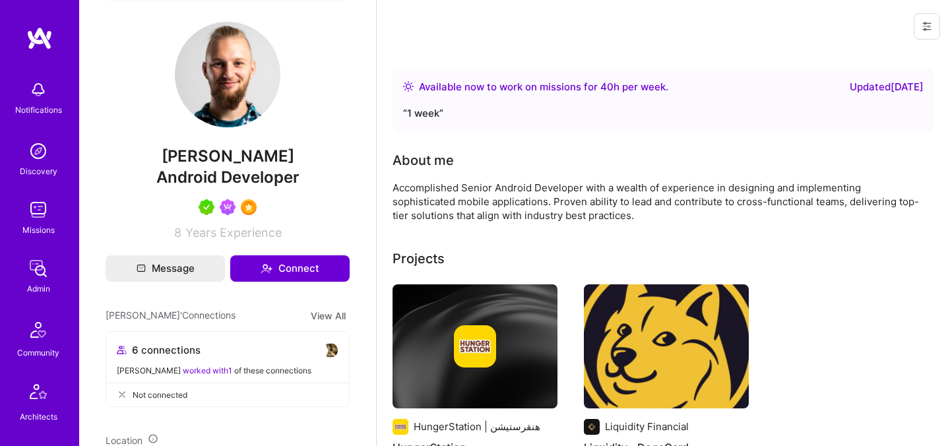
scroll to position [295, 0]
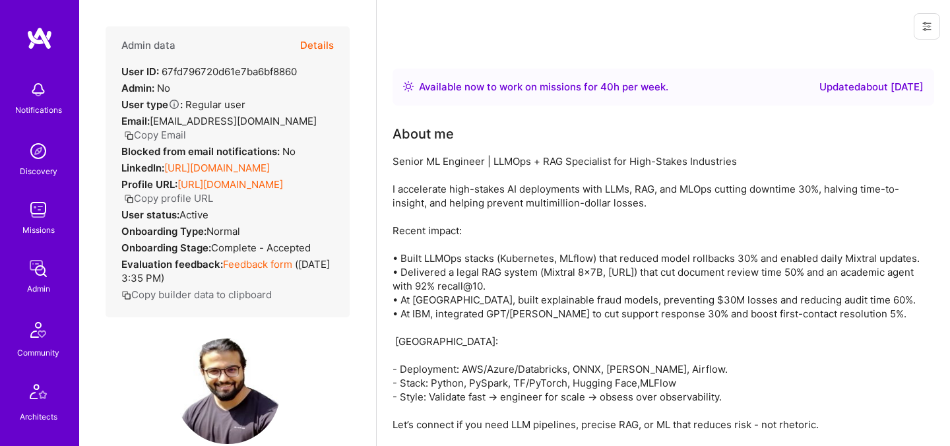
click at [319, 46] on button "Details" at bounding box center [317, 45] width 34 height 38
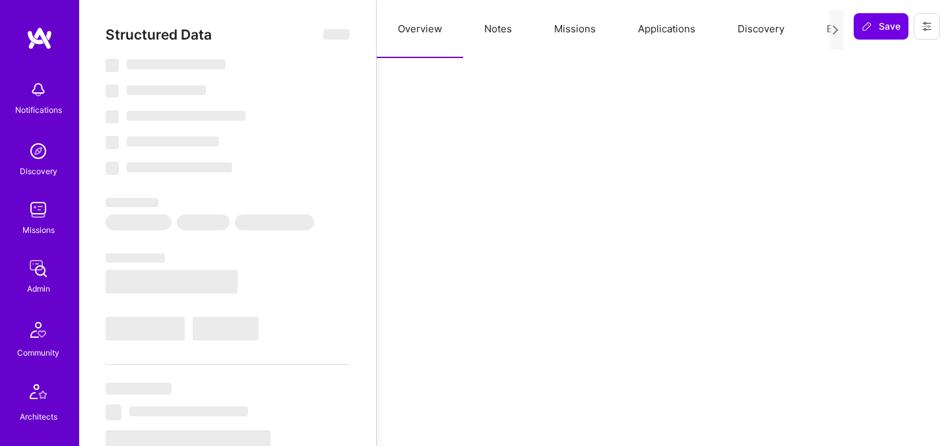
select select "Right Now"
select select "7"
select select "6"
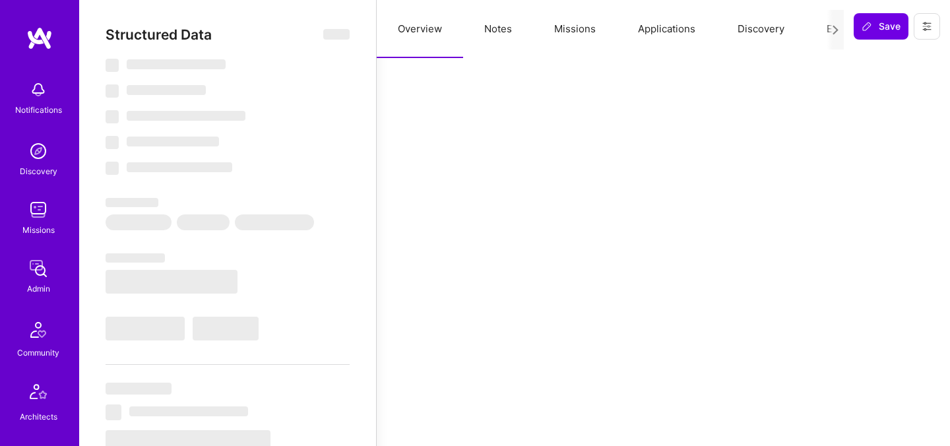
select select "IN"
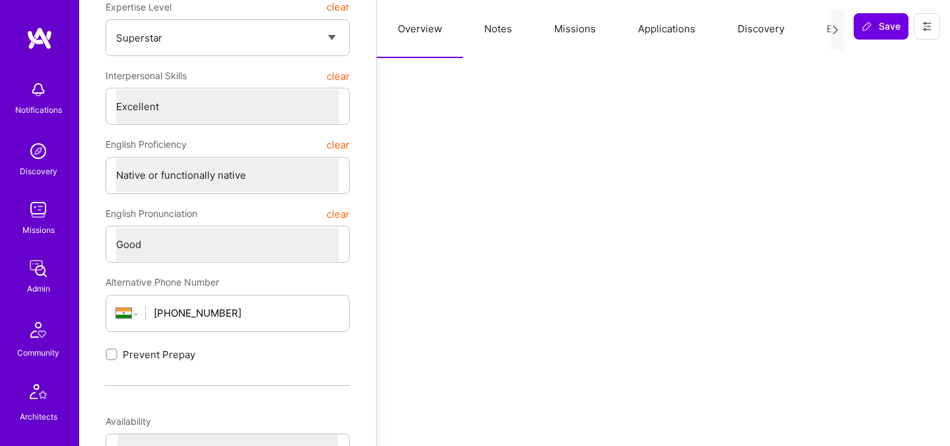
scroll to position [234, 0]
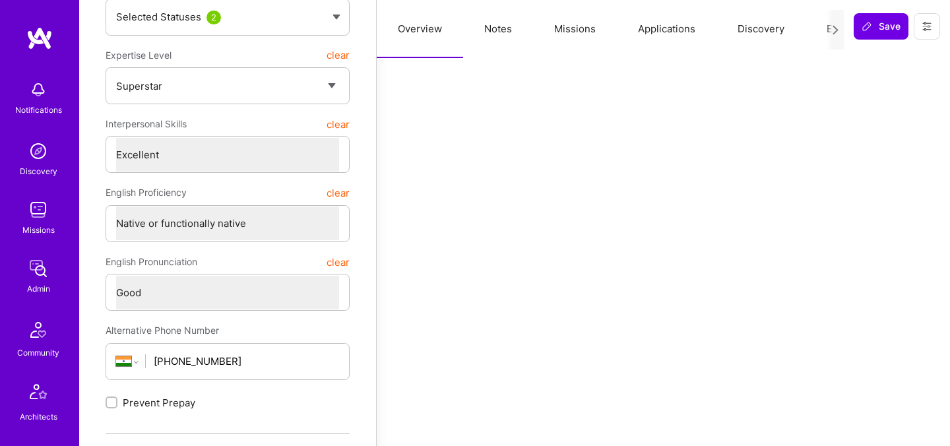
click at [575, 30] on button "Missions" at bounding box center [575, 29] width 84 height 58
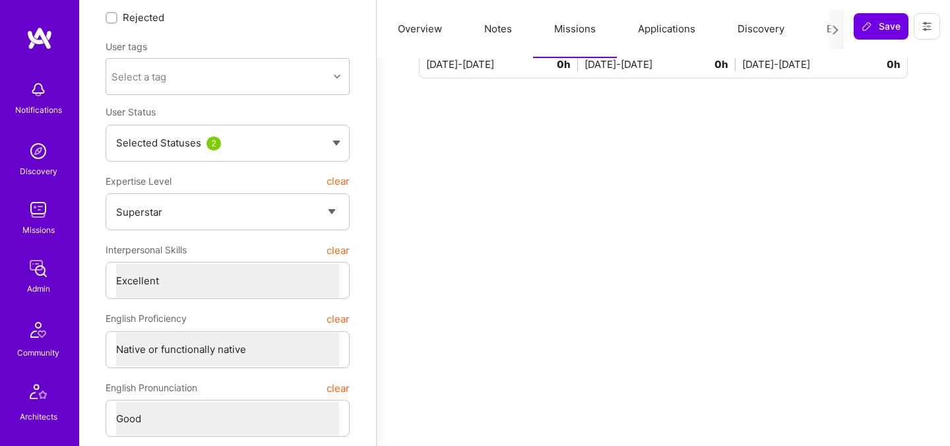
scroll to position [0, 0]
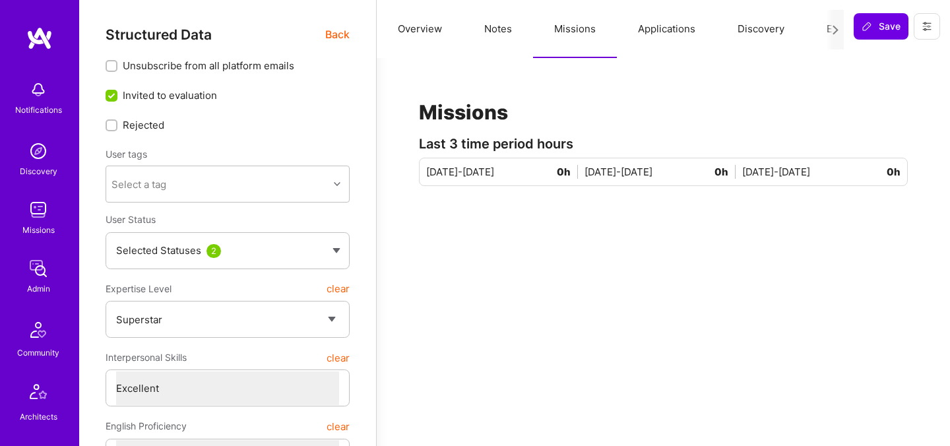
click at [821, 32] on button "Evaluation" at bounding box center [851, 29] width 90 height 58
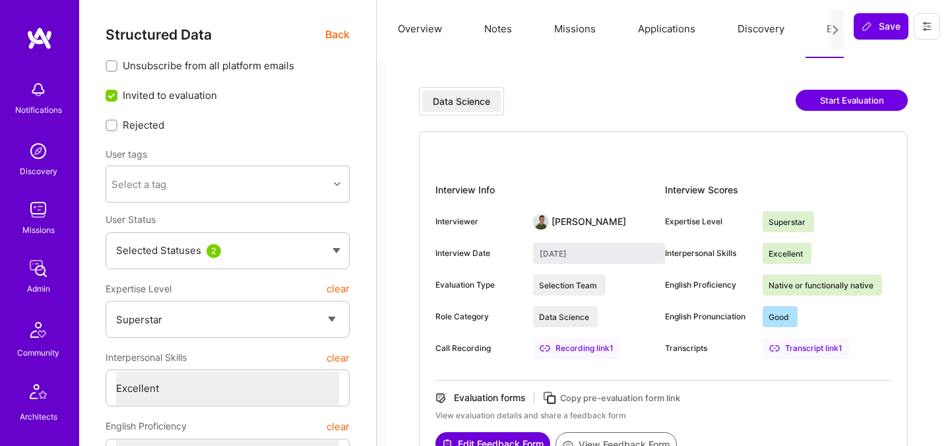
click at [338, 34] on span "Back" at bounding box center [337, 34] width 24 height 17
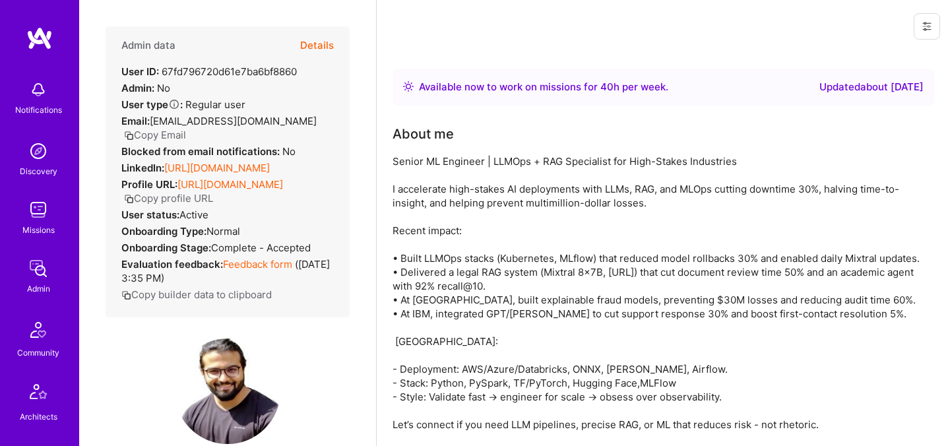
click at [224, 162] on link "[URL][DOMAIN_NAME]" at bounding box center [217, 168] width 106 height 13
click at [311, 50] on button "Details" at bounding box center [317, 45] width 34 height 38
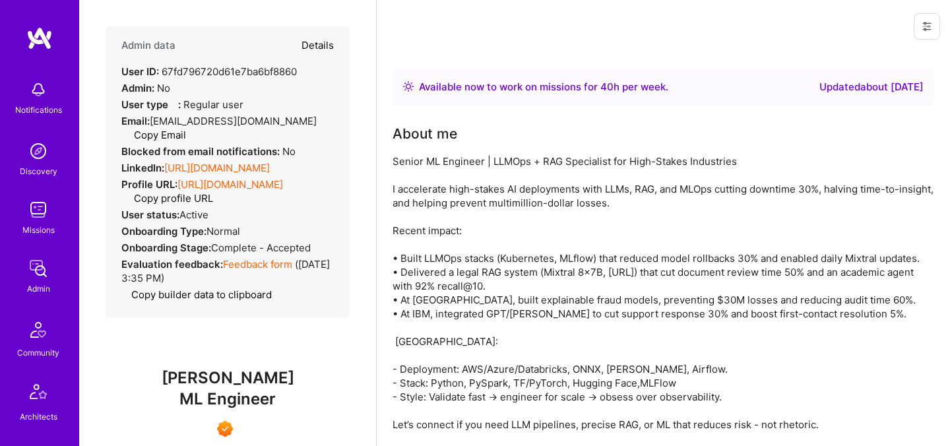
type textarea "x"
select select "7"
select select "6"
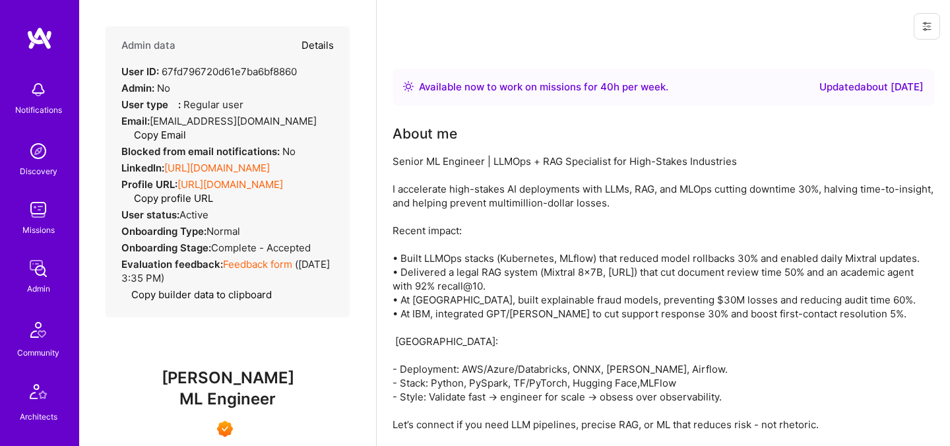
select select "IN"
select select "Right Now"
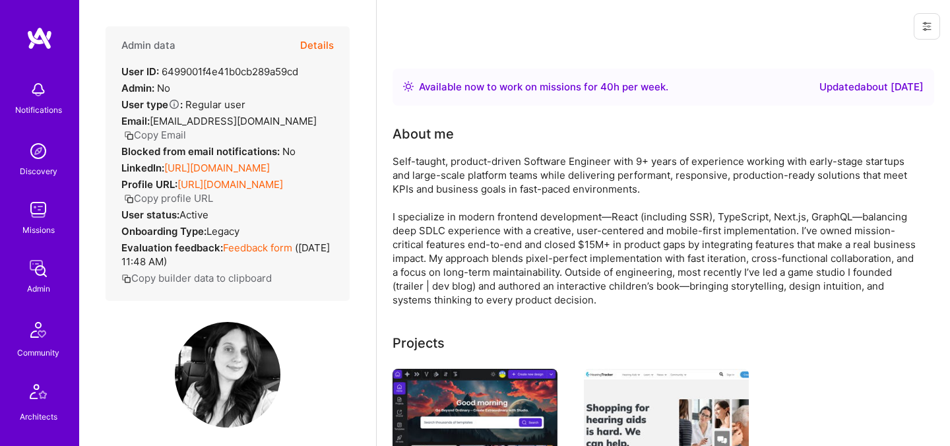
click at [314, 52] on button "Details" at bounding box center [317, 45] width 34 height 38
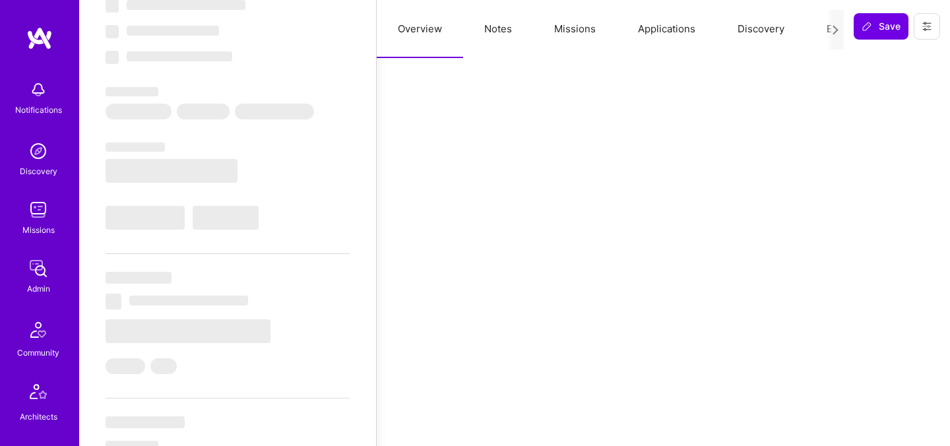
select select "Right Now"
select select "5"
select select "7"
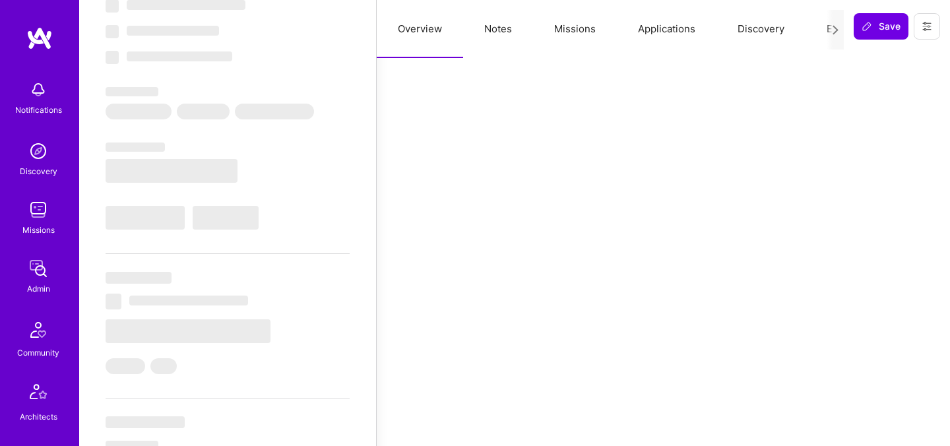
select select "US"
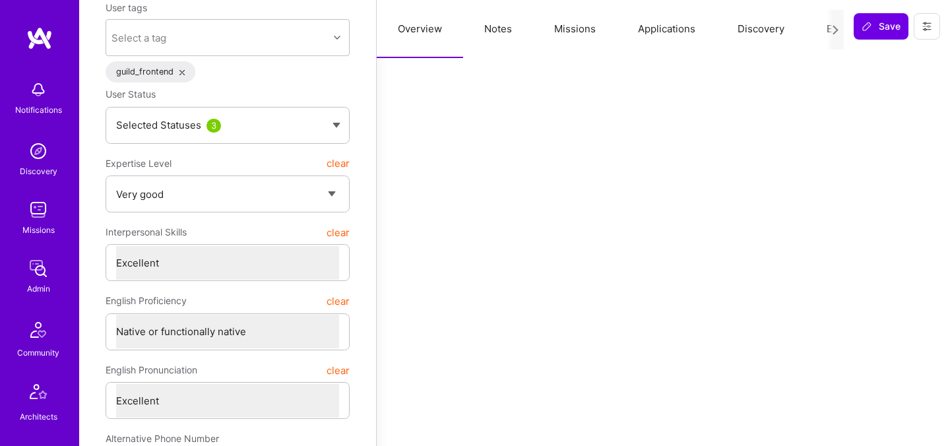
scroll to position [23, 0]
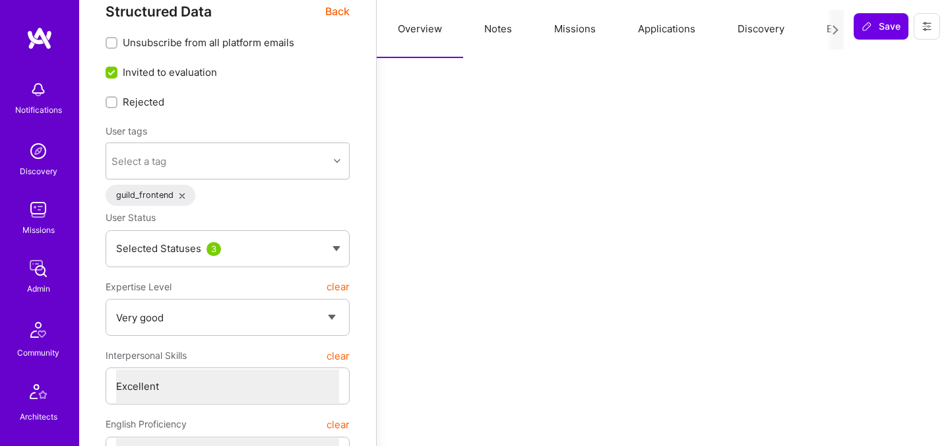
click at [580, 26] on button "Missions" at bounding box center [575, 29] width 84 height 58
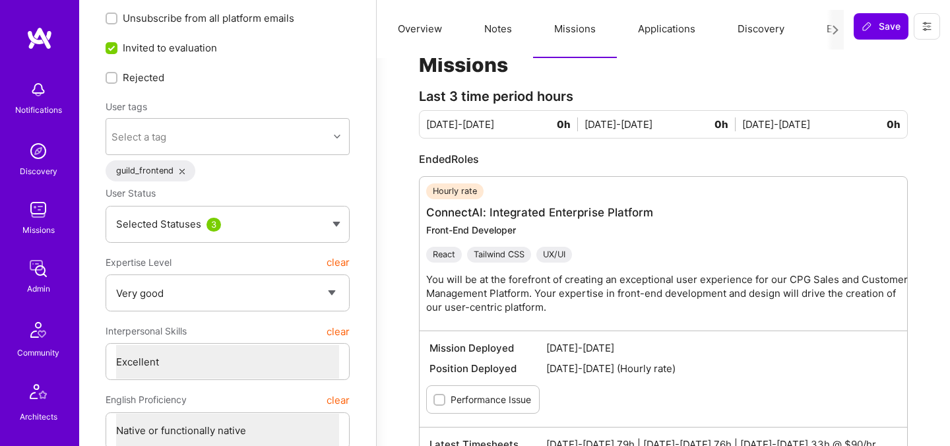
scroll to position [0, 0]
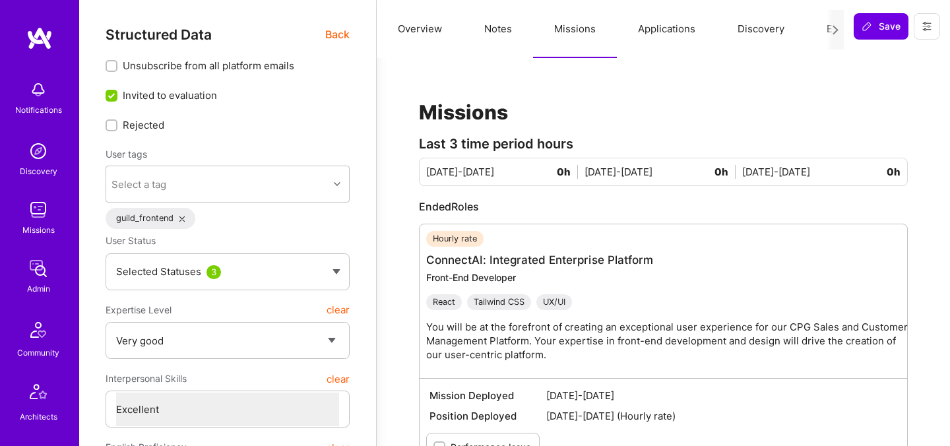
click at [816, 36] on button "Evaluation" at bounding box center [851, 29] width 90 height 58
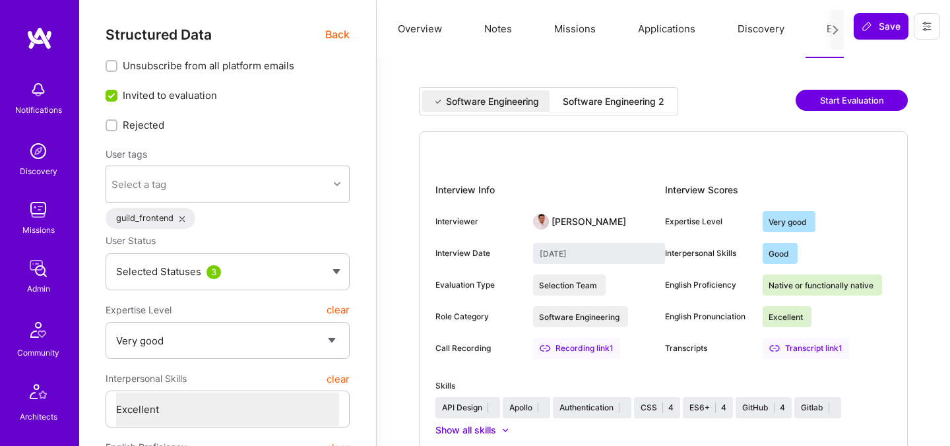
click at [630, 92] on div "Software Engineering 2" at bounding box center [613, 101] width 123 height 22
type input "February 26, 2025"
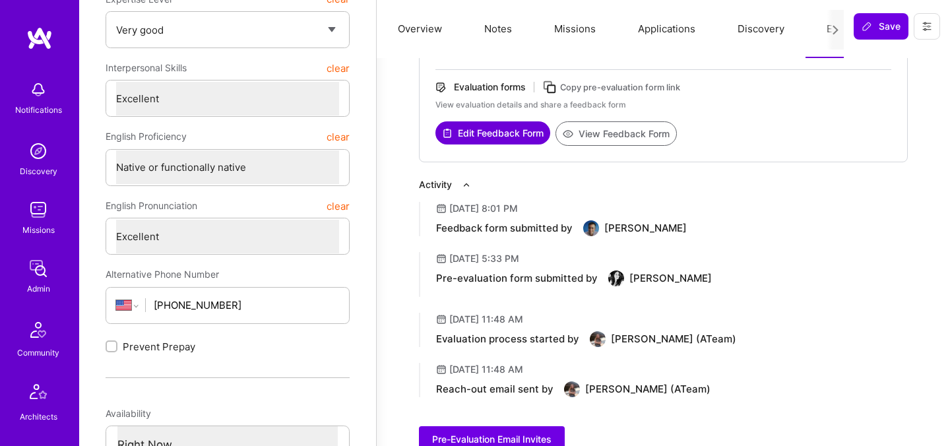
scroll to position [309, 0]
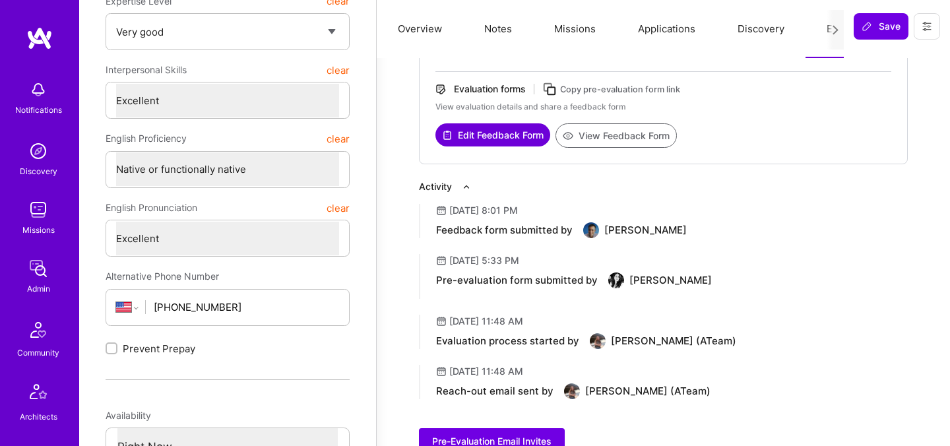
click at [607, 135] on button "View Feedback Form" at bounding box center [616, 135] width 121 height 24
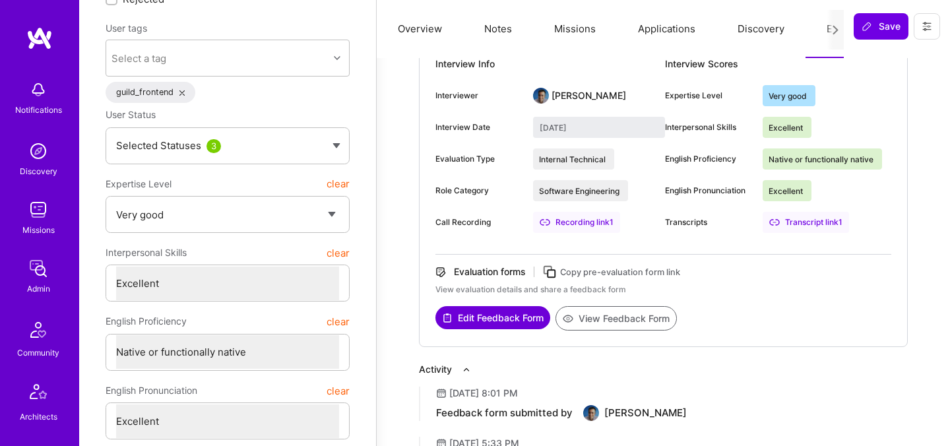
scroll to position [0, 0]
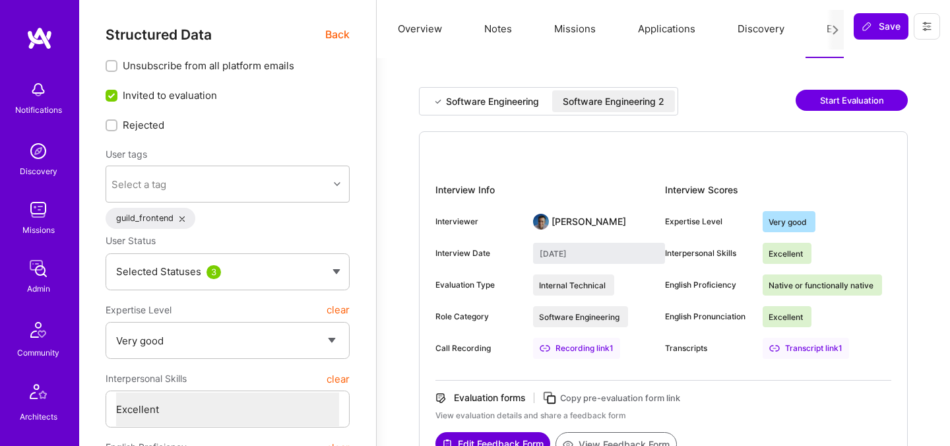
click at [510, 28] on button "Notes" at bounding box center [498, 29] width 70 height 58
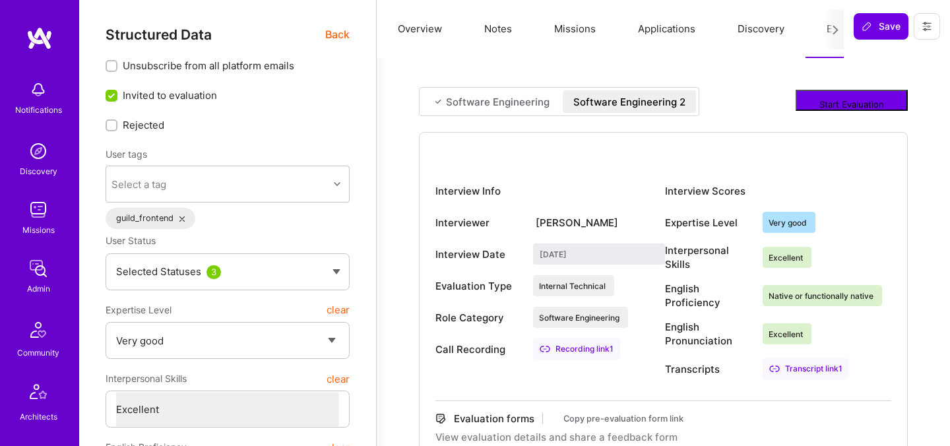
type textarea "x"
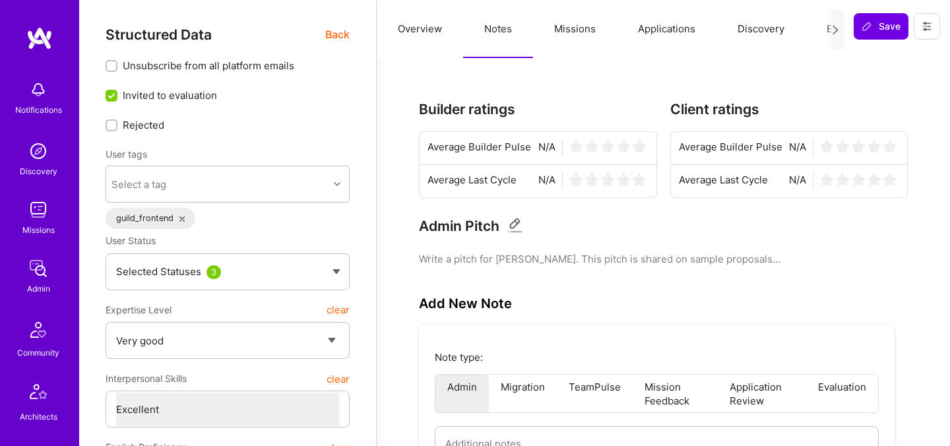
click at [556, 28] on button "Missions" at bounding box center [575, 29] width 84 height 58
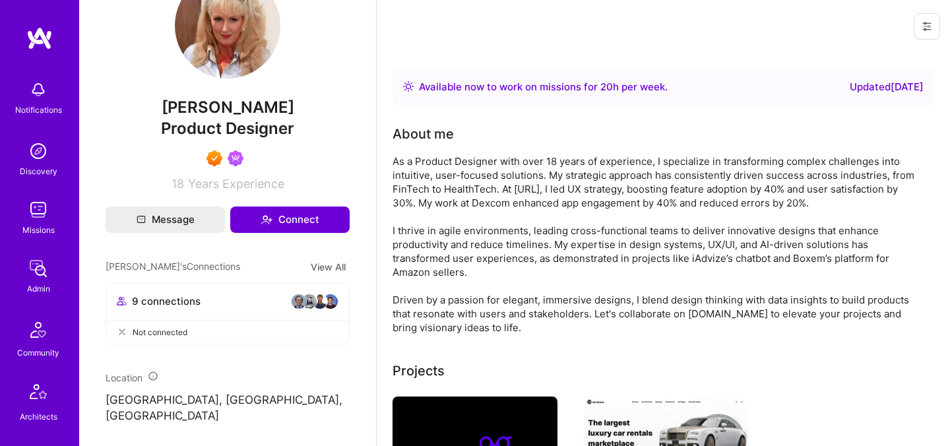
scroll to position [401, 0]
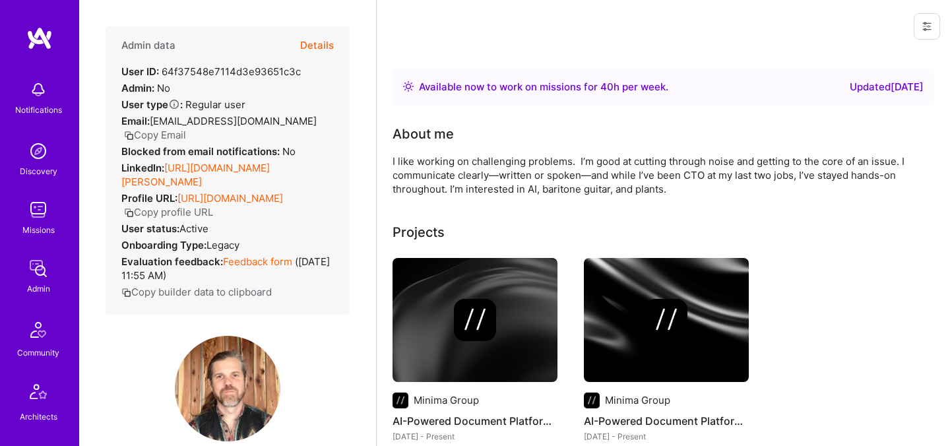
click at [318, 43] on button "Details" at bounding box center [317, 45] width 34 height 38
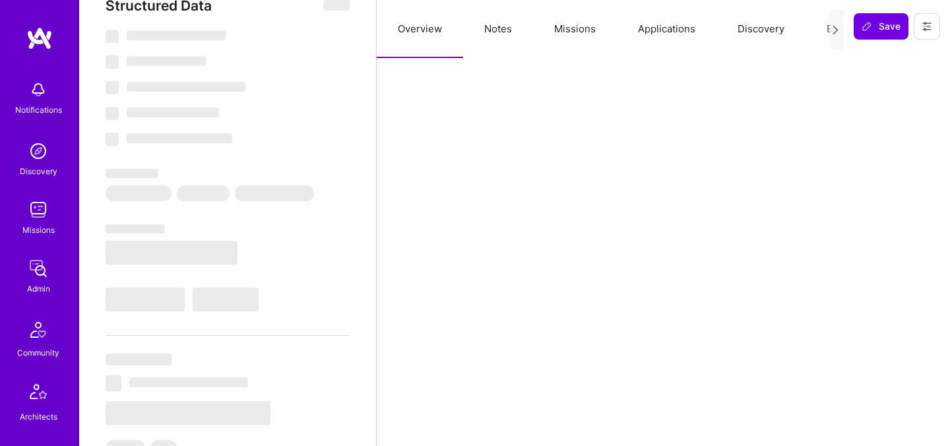
select select "Right Now"
select select "7"
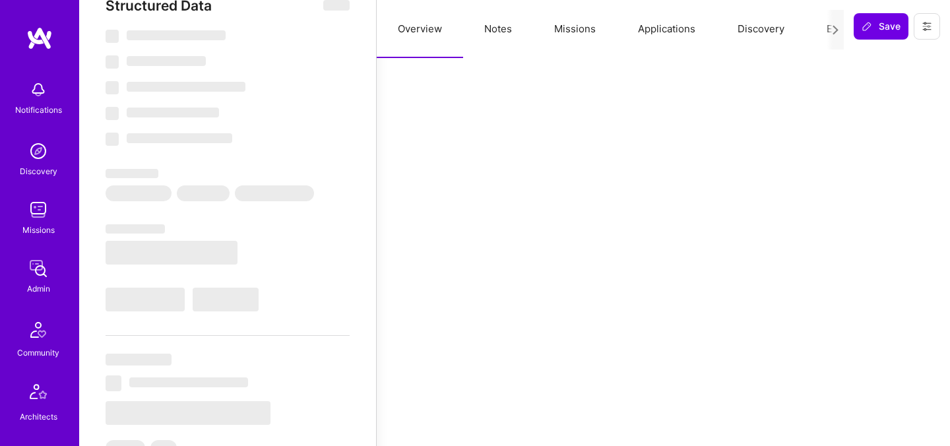
select select "US"
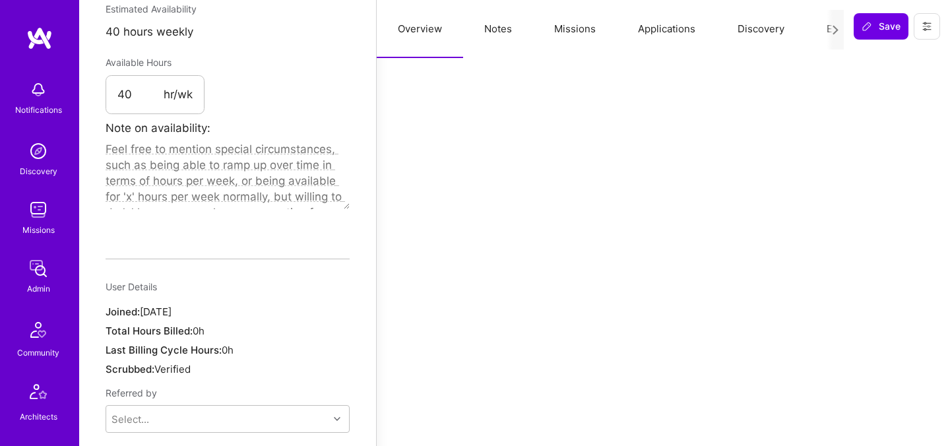
scroll to position [754, 0]
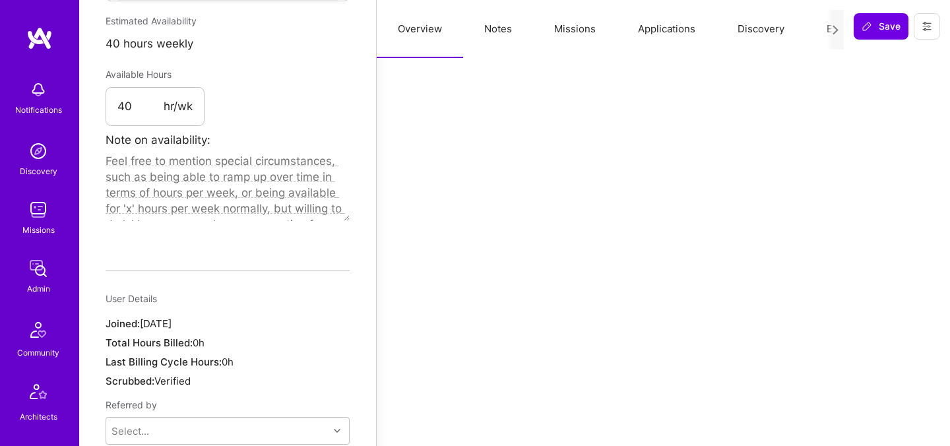
click at [547, 28] on button "Missions" at bounding box center [575, 29] width 84 height 58
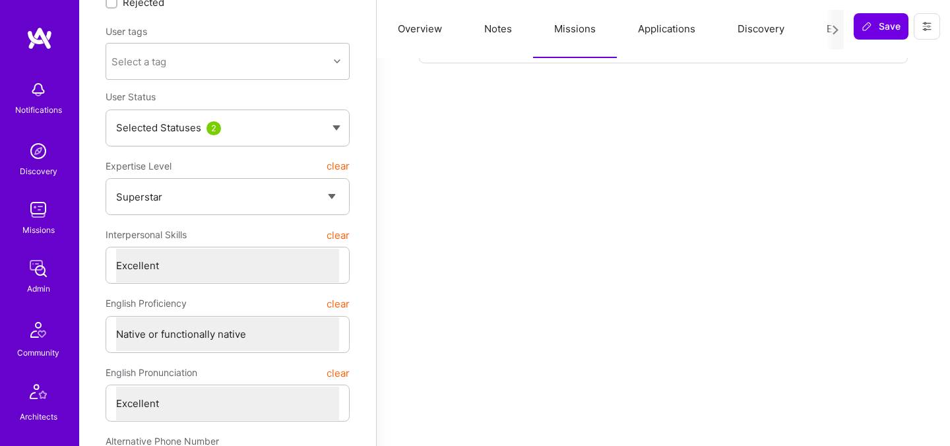
scroll to position [0, 0]
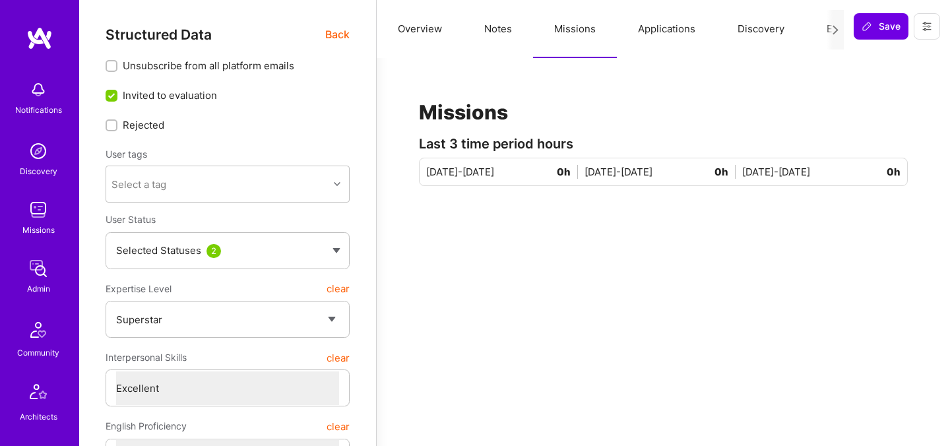
click at [810, 30] on button "Evaluation" at bounding box center [851, 29] width 90 height 58
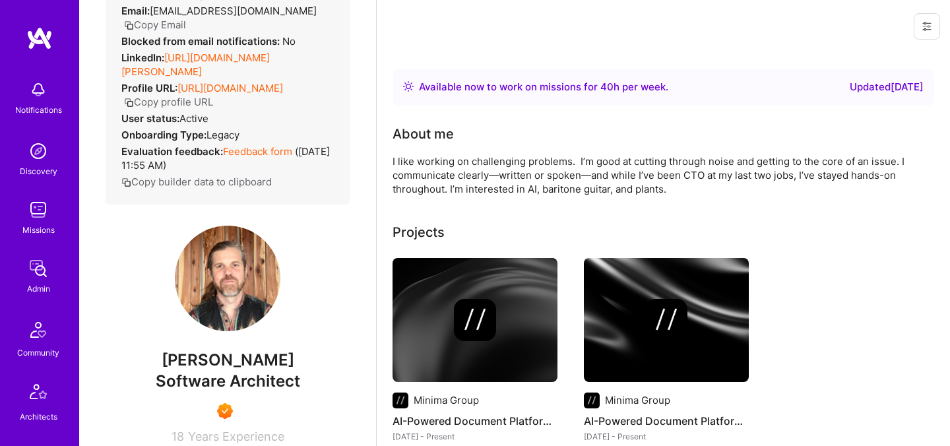
scroll to position [113, 0]
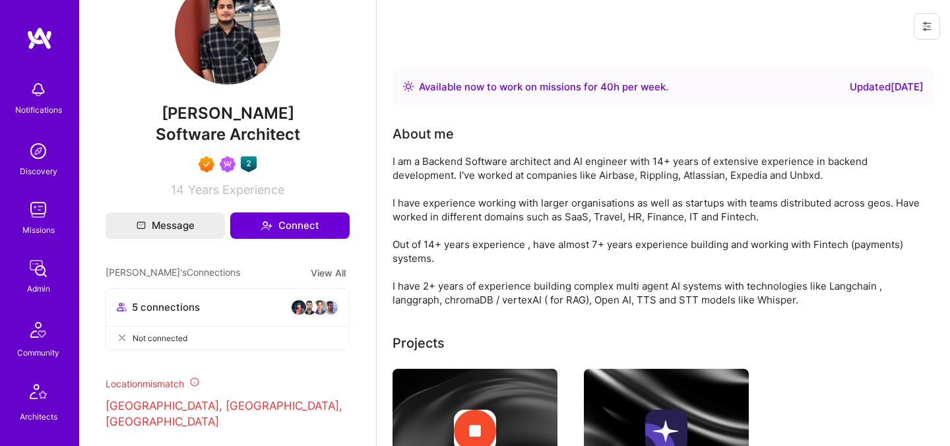
scroll to position [344, 0]
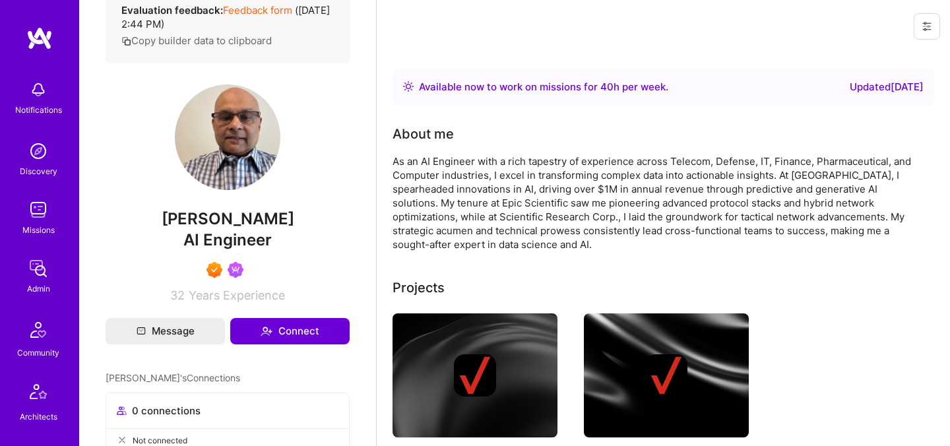
scroll to position [279, 0]
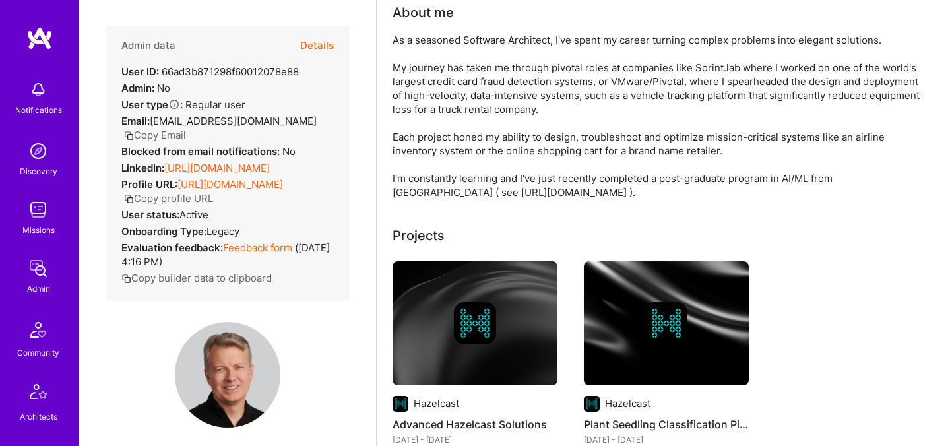
click at [315, 49] on button "Details" at bounding box center [317, 45] width 34 height 38
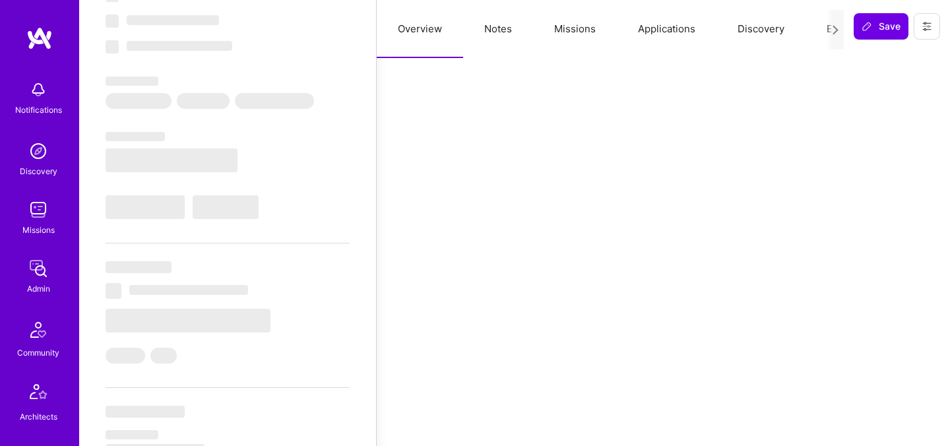
click at [827, 36] on div at bounding box center [835, 30] width 17 height 40
select select "Right Now"
select select "7"
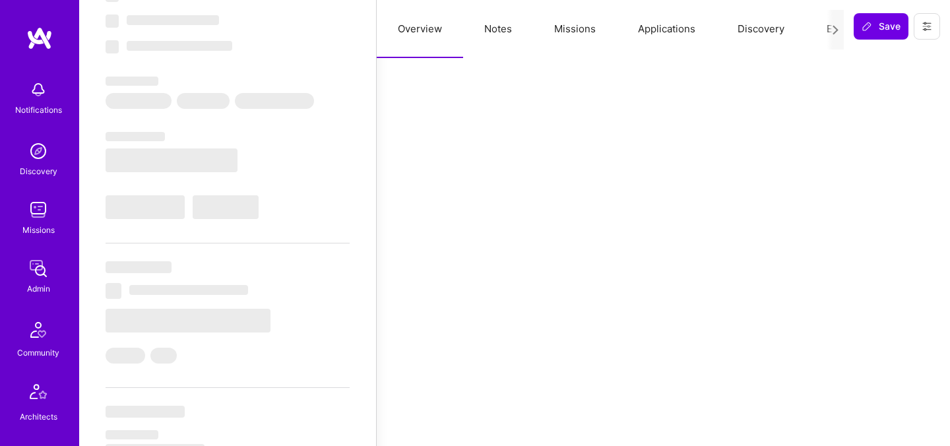
select select "7"
select select "US"
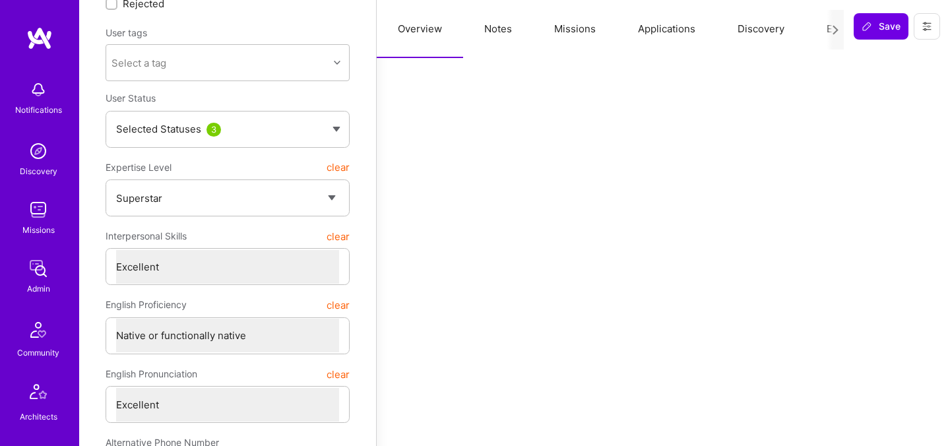
click at [825, 32] on button "Evaluation" at bounding box center [851, 29] width 90 height 58
